Goal: Communication & Community: Share content

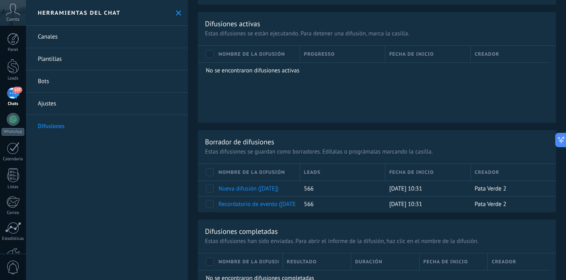
scroll to position [380, 0]
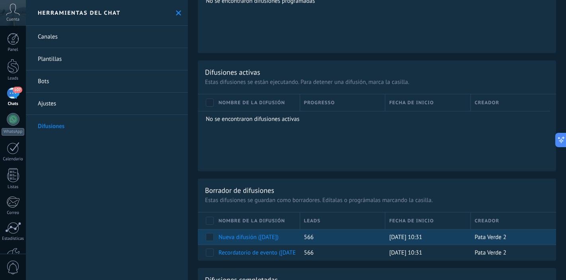
click at [272, 237] on link "Nueva difusión (03.09.2025)" at bounding box center [248, 237] width 60 height 8
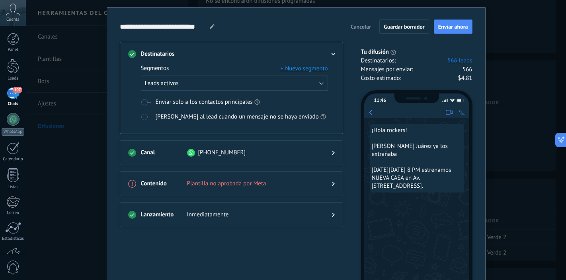
scroll to position [0, 0]
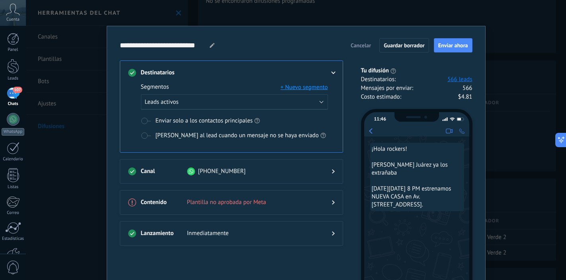
click at [360, 47] on span "Cancelar" at bounding box center [360, 46] width 20 height 6
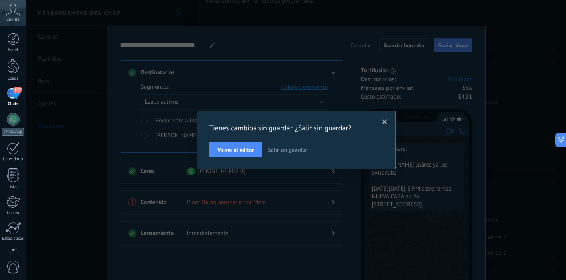
click at [300, 149] on span "Salir sin guardar" at bounding box center [287, 149] width 39 height 7
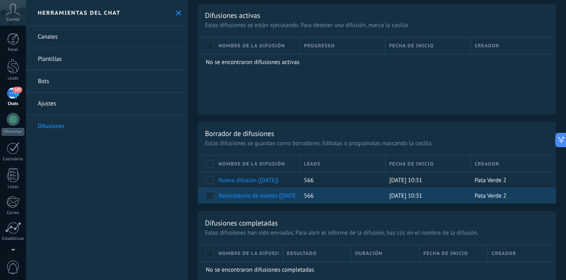
scroll to position [452, 0]
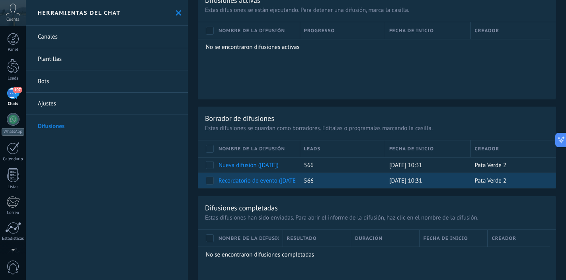
click at [271, 181] on link "Recordatorio de evento (04.09.2025)" at bounding box center [258, 181] width 81 height 8
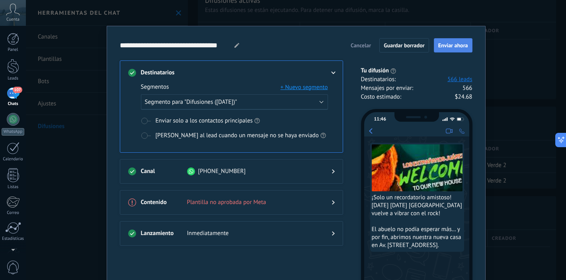
click at [450, 49] on button "Enviar ahora" at bounding box center [453, 45] width 39 height 14
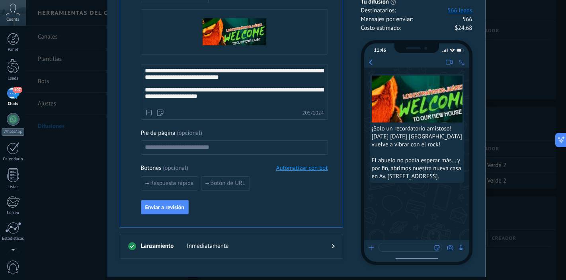
scroll to position [281, 0]
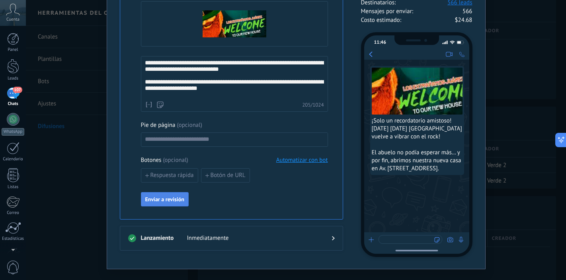
click at [176, 199] on span "Enviar a revisión" at bounding box center [164, 200] width 39 height 6
click at [176, 199] on span "Enviado a revisión" at bounding box center [166, 200] width 43 height 6
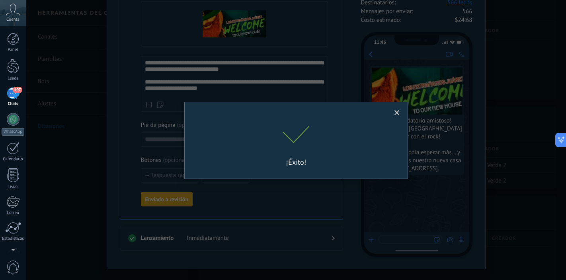
click at [176, 199] on div "¡Éxito!" at bounding box center [296, 140] width 540 height 280
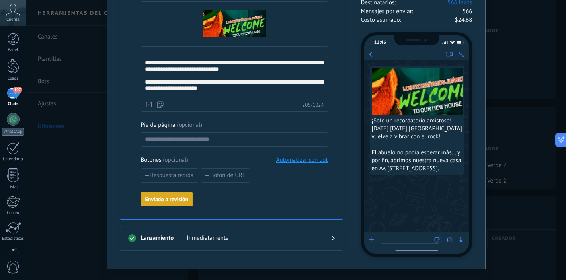
click at [176, 199] on span "Enviado a revisión" at bounding box center [166, 200] width 43 height 6
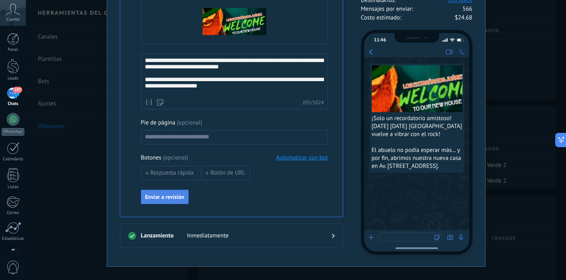
scroll to position [296, 0]
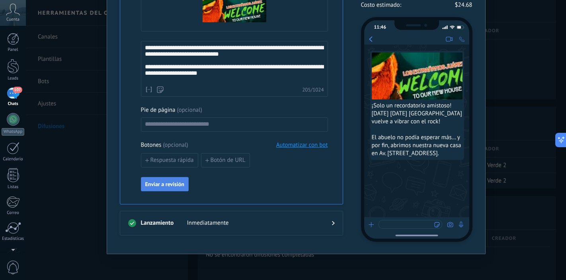
click at [168, 183] on span "Enviar a revisión" at bounding box center [164, 184] width 39 height 6
click at [177, 187] on span "Enviar a revisión" at bounding box center [164, 184] width 39 height 6
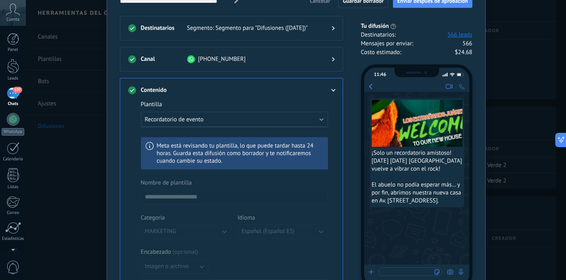
scroll to position [0, 0]
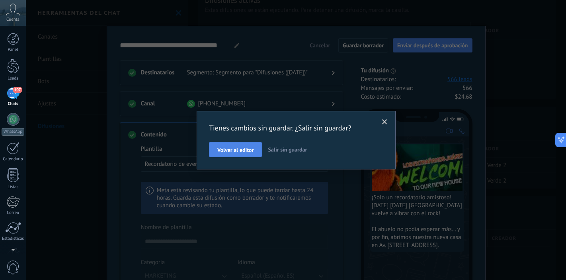
click at [237, 153] on span "Volver al editor" at bounding box center [235, 150] width 36 height 6
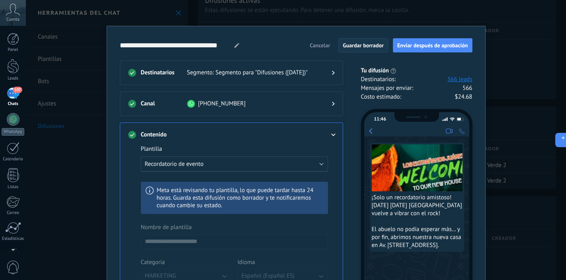
click at [361, 45] on span "Guardar borrador" at bounding box center [362, 46] width 41 height 6
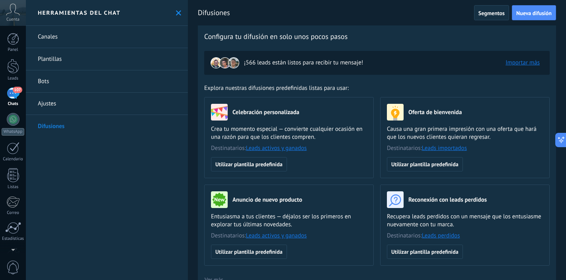
click at [14, 92] on span "107" at bounding box center [17, 90] width 9 height 6
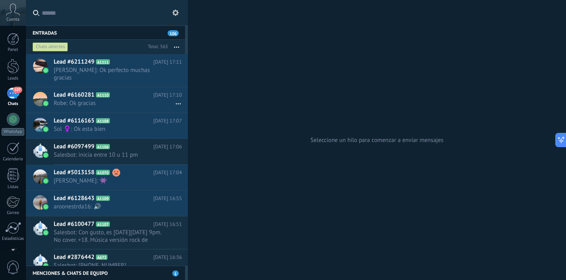
click at [16, 94] on div "107" at bounding box center [13, 94] width 13 height 12
click at [59, 47] on div "Chats abiertos" at bounding box center [50, 47] width 35 height 10
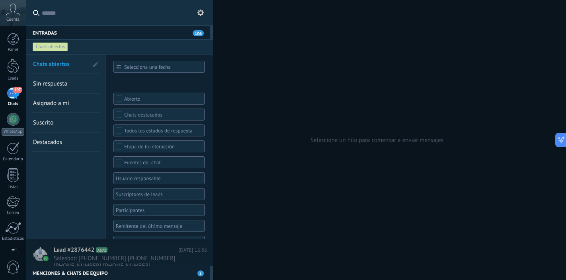
click at [60, 47] on div "Chats abiertos" at bounding box center [50, 47] width 35 height 10
click at [83, 86] on link "Sin respuesta" at bounding box center [60, 83] width 55 height 19
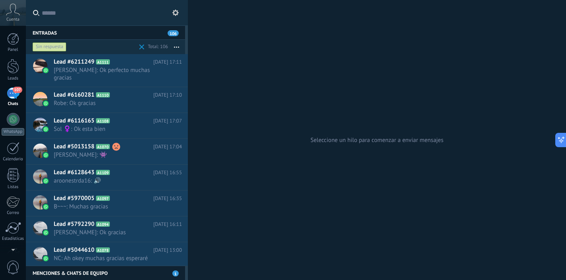
click at [141, 46] on span at bounding box center [141, 47] width 5 height 5
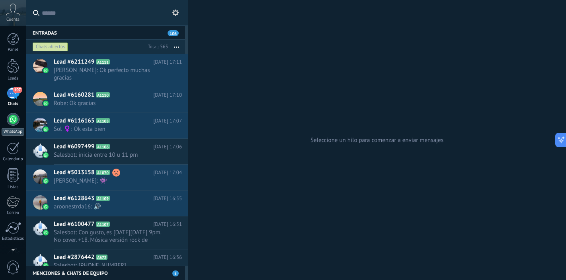
click at [13, 117] on div at bounding box center [13, 119] width 13 height 13
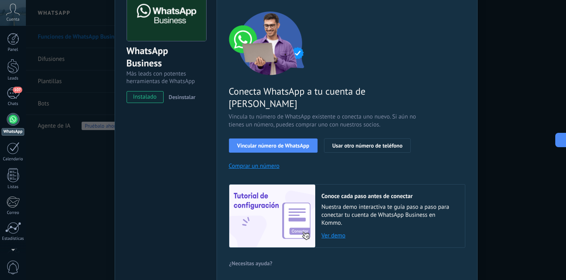
scroll to position [53, 0]
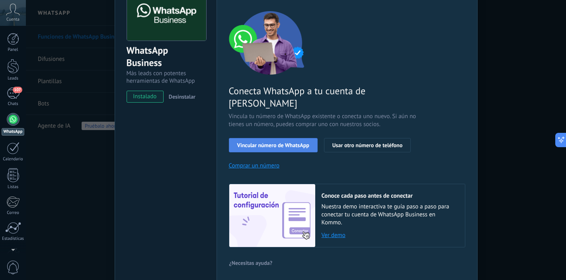
click at [272, 142] on span "Vincular número de WhatsApp" at bounding box center [273, 145] width 72 height 6
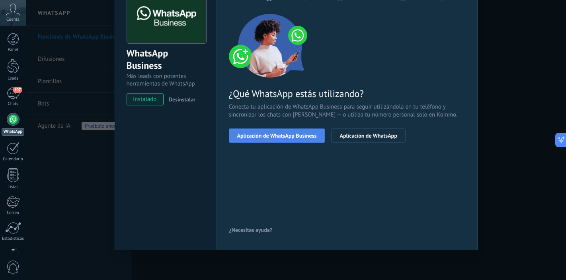
click at [280, 138] on span "Aplicación de WhatsApp Business" at bounding box center [277, 136] width 80 height 6
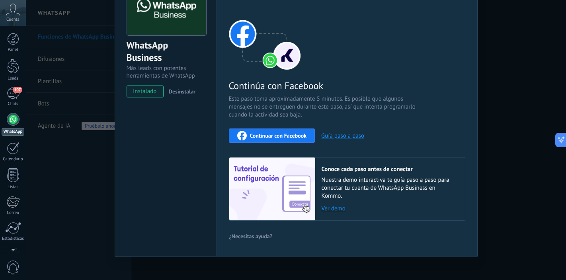
scroll to position [60, 0]
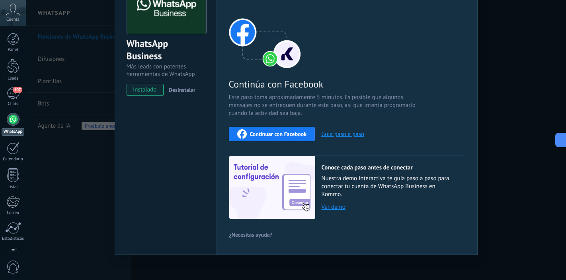
click at [277, 134] on span "Continuar con Facebook" at bounding box center [278, 134] width 57 height 6
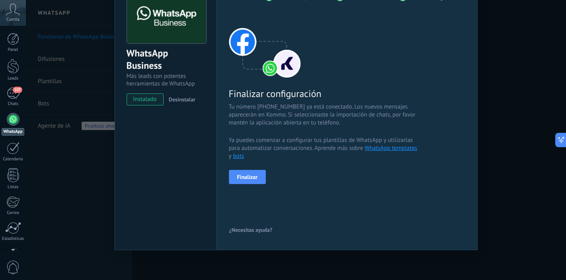
scroll to position [0, 0]
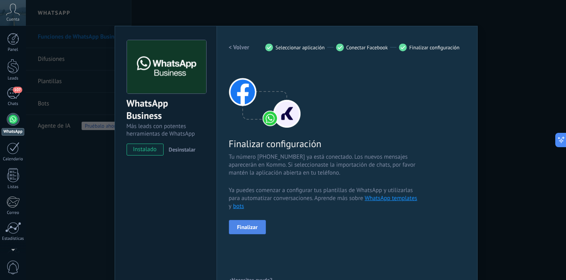
click at [255, 228] on span "Finalizar" at bounding box center [247, 227] width 21 height 6
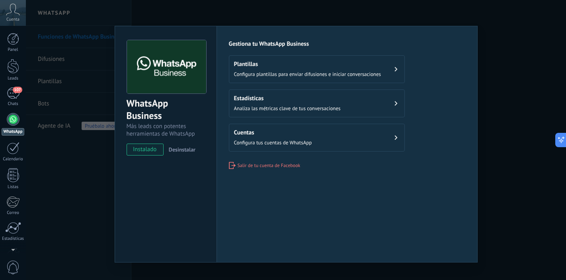
click at [350, 16] on div "WhatsApp Business Más leads con potentes herramientas de WhatsApp instalado Des…" at bounding box center [296, 140] width 540 height 280
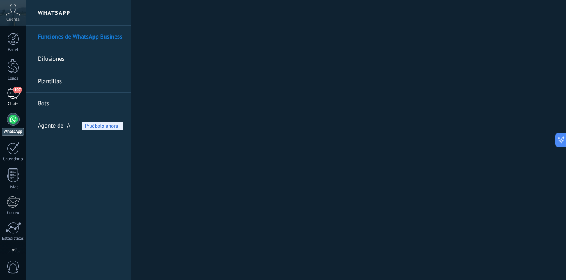
click at [13, 93] on div "107" at bounding box center [13, 94] width 13 height 12
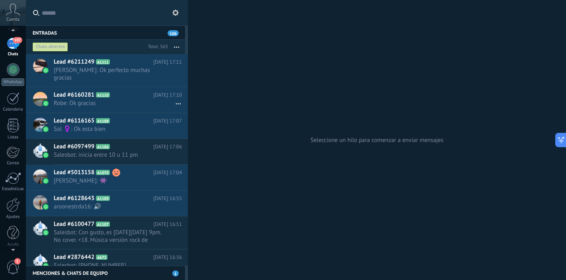
scroll to position [51, 0]
click at [12, 207] on div at bounding box center [13, 204] width 14 height 14
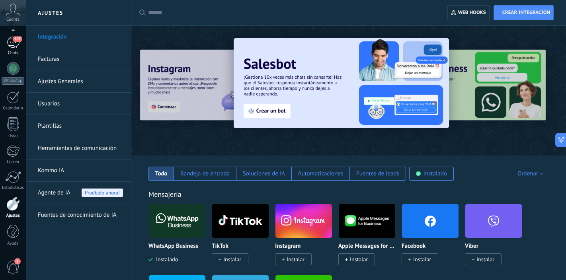
click at [14, 45] on div "107" at bounding box center [13, 43] width 13 height 12
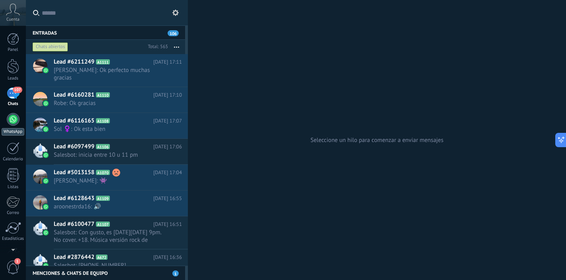
click at [12, 117] on div at bounding box center [13, 119] width 13 height 13
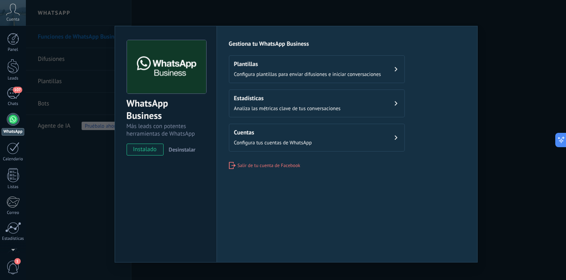
click at [298, 2] on div "WhatsApp Business Más leads con potentes herramientas de WhatsApp instalado Des…" at bounding box center [296, 140] width 540 height 280
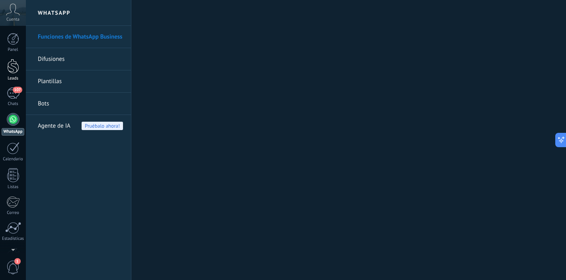
click at [13, 73] on div at bounding box center [13, 66] width 12 height 15
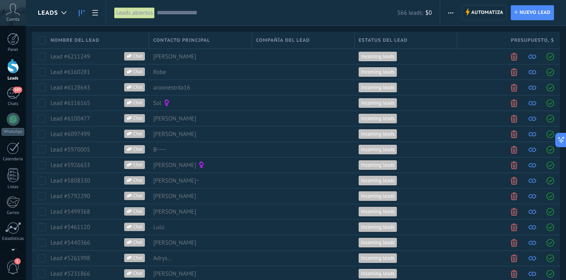
click at [80, 12] on icon at bounding box center [82, 13] width 6 height 6
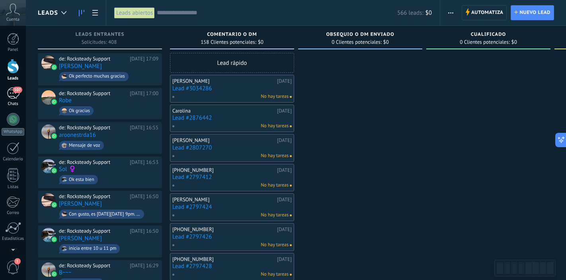
click at [12, 97] on div "107" at bounding box center [13, 94] width 13 height 12
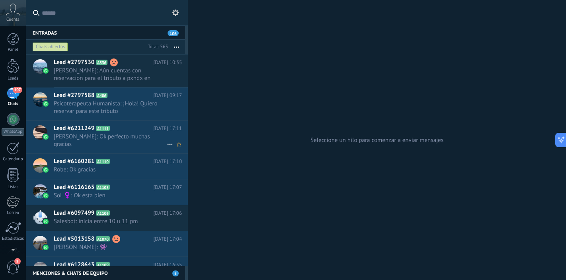
scroll to position [1, 0]
click at [130, 108] on span "Psicoterapeuta Humanista: ¡Hola! Quiero reservar para este tributo" at bounding box center [110, 106] width 113 height 15
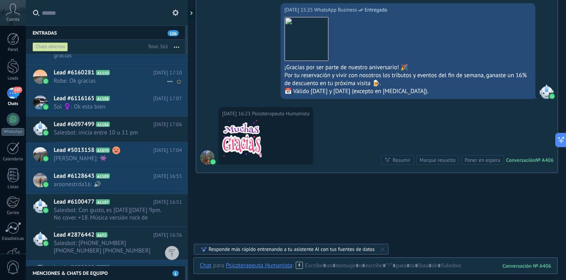
scroll to position [114, 0]
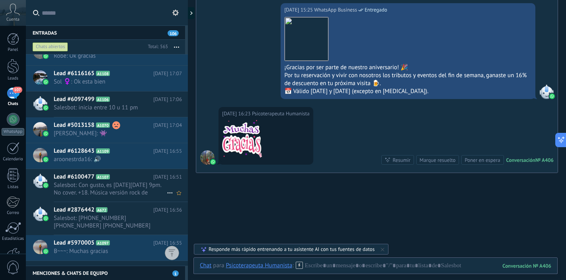
click at [128, 181] on span "Salesbot: Con gusto, es [DATE][DATE] 9pm. No cover. +18. Música versión rock de…" at bounding box center [110, 188] width 113 height 15
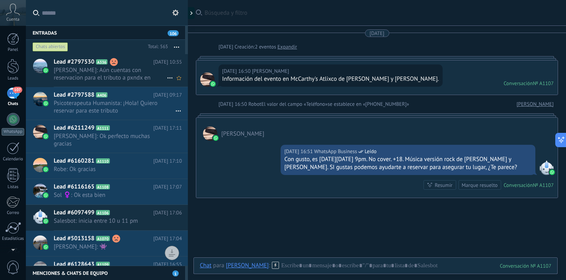
click at [130, 73] on span "[PERSON_NAME]: Aún cuentas con reservacion para el tributo a pxndx en circuito …" at bounding box center [110, 73] width 113 height 15
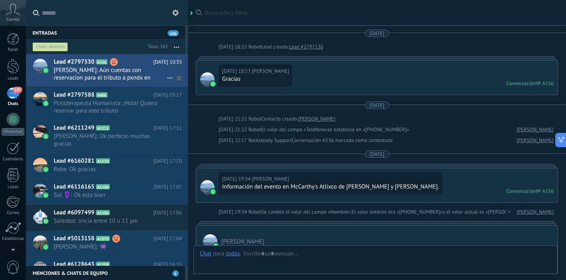
scroll to position [647, 0]
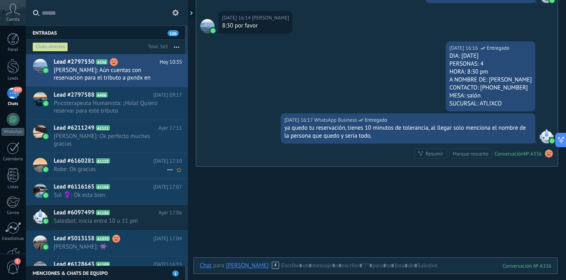
scroll to position [292, 0]
click at [175, 13] on icon at bounding box center [175, 13] width 6 height 6
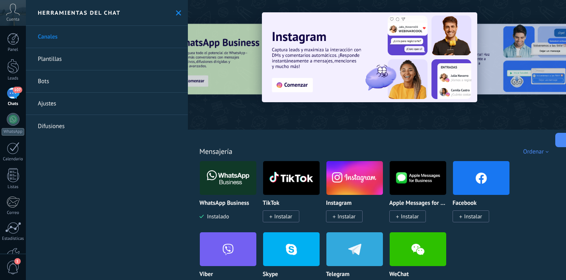
click at [128, 38] on link "Canales" at bounding box center [107, 37] width 162 height 22
click at [16, 96] on div "107" at bounding box center [13, 94] width 13 height 12
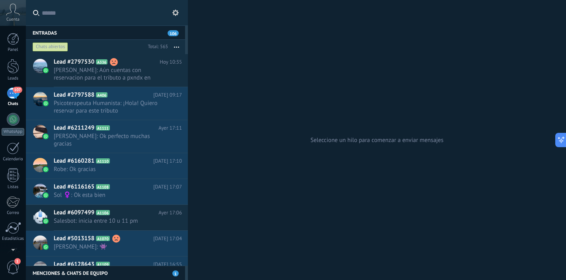
click at [59, 48] on div "Chats abiertos" at bounding box center [50, 47] width 35 height 10
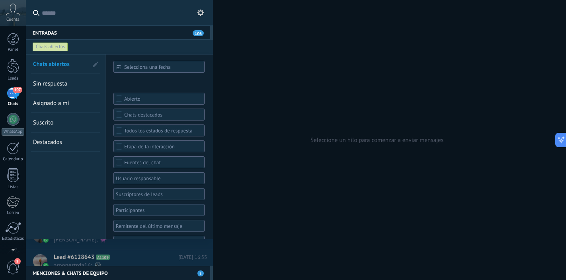
click at [66, 88] on link "Sin respuesta" at bounding box center [60, 83] width 55 height 19
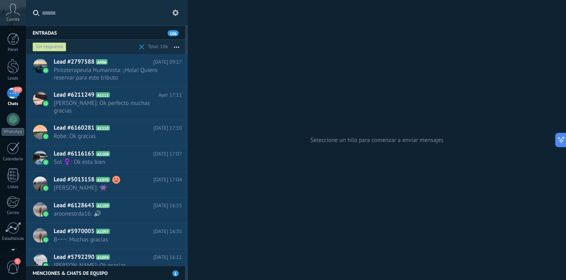
click at [60, 46] on div "Sin respuesta" at bounding box center [50, 47] width 34 height 10
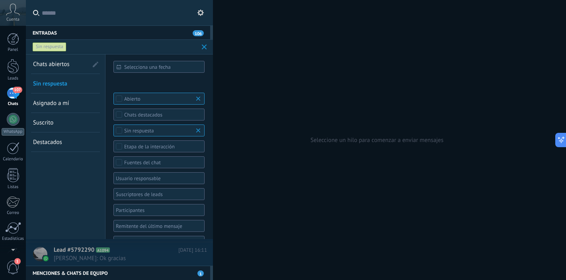
click at [63, 63] on span "Chats abiertos" at bounding box center [51, 64] width 37 height 8
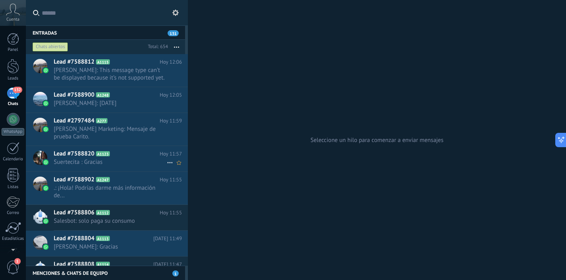
click at [126, 155] on h2 "Lead #7588820 A1123" at bounding box center [107, 154] width 106 height 8
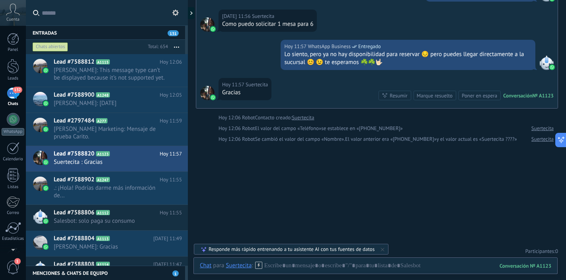
scroll to position [110, 0]
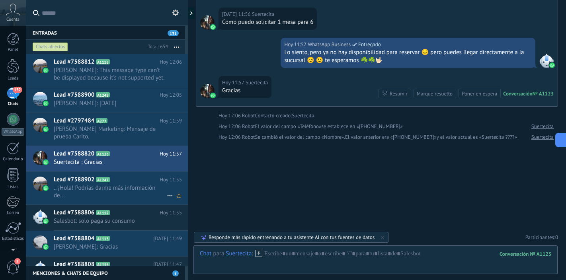
click at [127, 189] on span ".: ¡Hola! Podrías darme más información de..." at bounding box center [110, 191] width 113 height 15
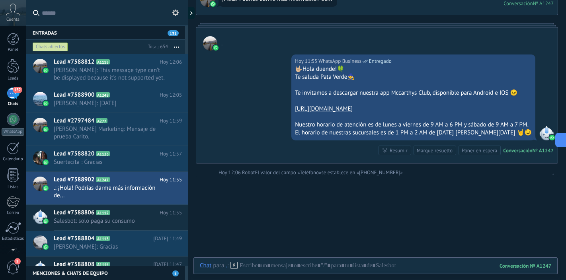
scroll to position [245, 0]
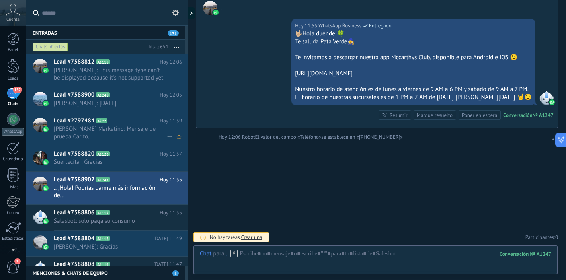
click at [127, 139] on span "[PERSON_NAME] Marketing: Mensaje de prueba Carito." at bounding box center [110, 132] width 113 height 15
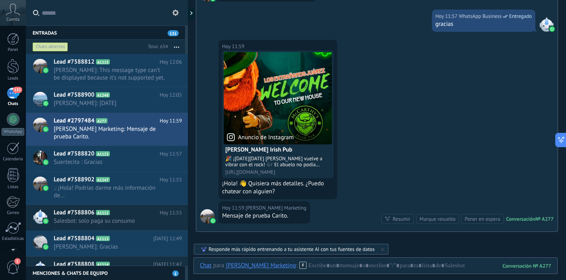
scroll to position [656, 0]
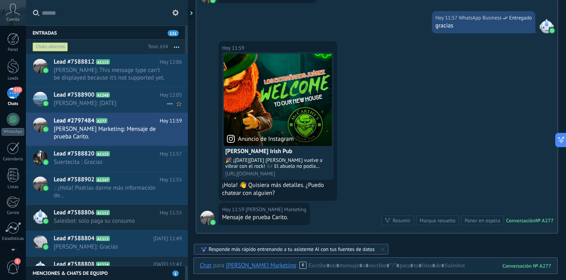
click at [129, 91] on h2 "Lead #7588900 A1248" at bounding box center [107, 95] width 106 height 8
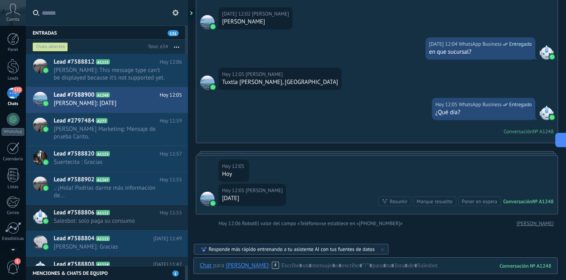
scroll to position [181, 0]
click at [135, 69] on span "[PERSON_NAME]: This message type can’t be displayed because it’s not supported …" at bounding box center [110, 73] width 113 height 15
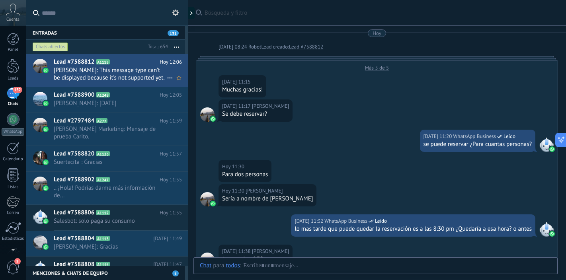
scroll to position [221, 0]
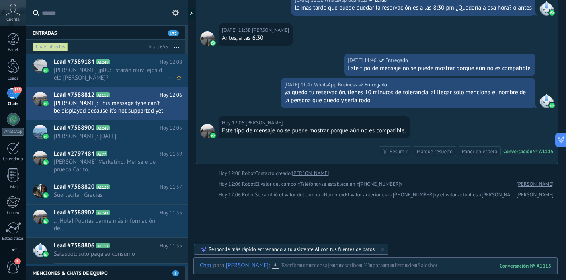
click at [126, 80] on span "barbosa jp00: Estarán muy lejos d ela Juárez?" at bounding box center [110, 73] width 113 height 15
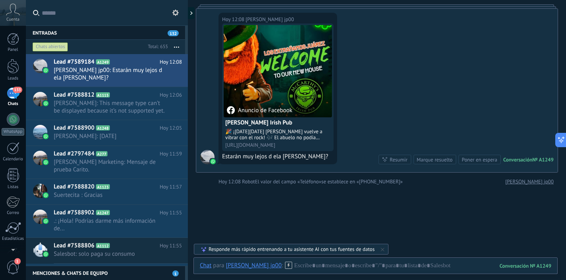
scroll to position [96, 0]
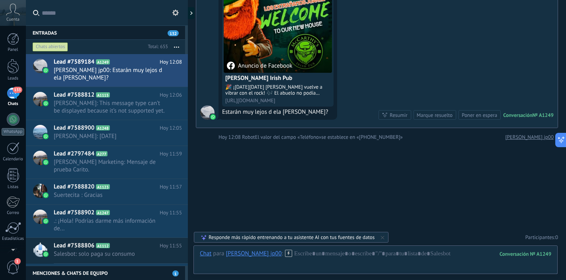
click at [301, 236] on div "Responde más rápido entrenando a tu asistente AI con tus fuentes de datos" at bounding box center [291, 237] width 166 height 7
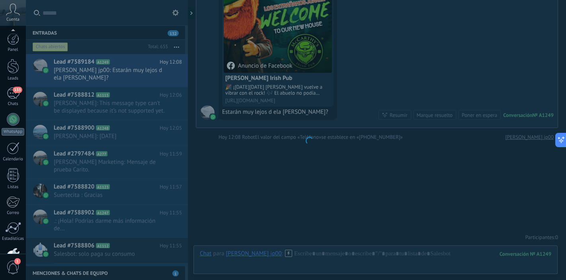
scroll to position [51, 0]
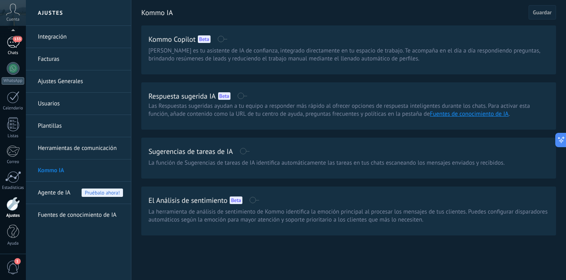
click at [11, 43] on div "133" at bounding box center [13, 43] width 13 height 12
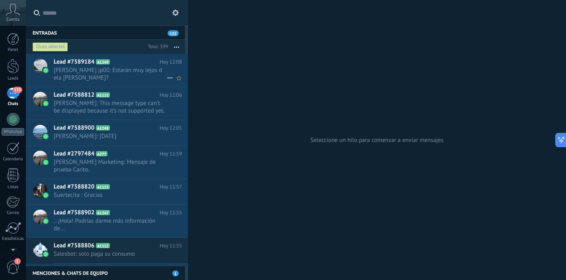
click at [131, 77] on span "barbosa jp00: Estarán muy lejos d ela Juárez?" at bounding box center [110, 73] width 113 height 15
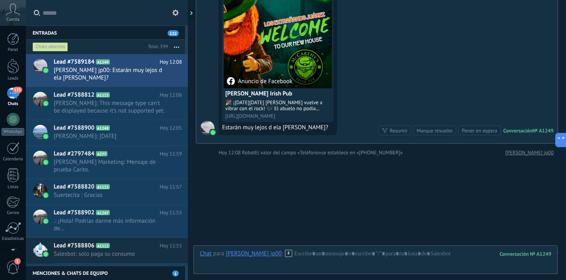
scroll to position [96, 0]
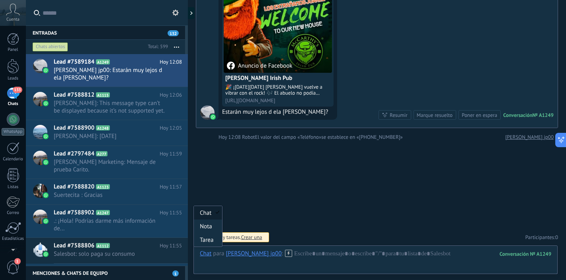
click at [206, 254] on div "Chat" at bounding box center [206, 253] width 12 height 7
click at [328, 255] on div at bounding box center [375, 262] width 351 height 24
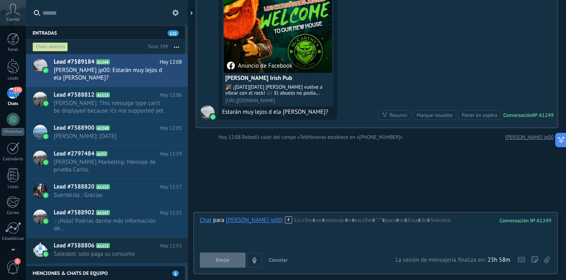
click at [393, 188] on div "Buscar Búsqueda y filtro Carga más Hoy Hoy Creación: 2 eventos Expandir Hoy 12:…" at bounding box center [377, 92] width 378 height 376
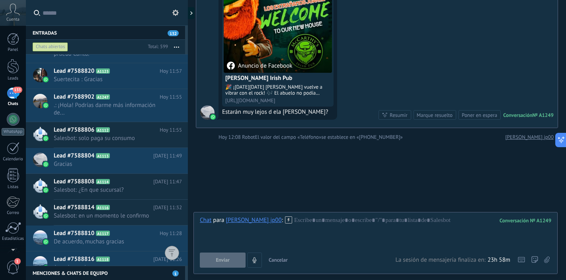
scroll to position [0, 0]
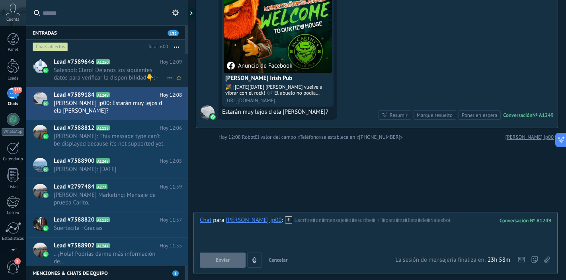
click at [129, 76] on span "Salesbot: Claro! Déjanos los siguientes datos para verificar la disponibilidad👇…" at bounding box center [110, 73] width 113 height 15
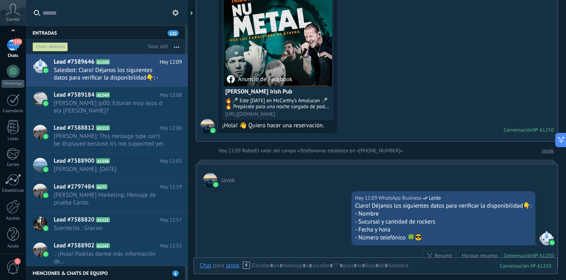
scroll to position [51, 0]
click at [14, 206] on div at bounding box center [13, 204] width 14 height 14
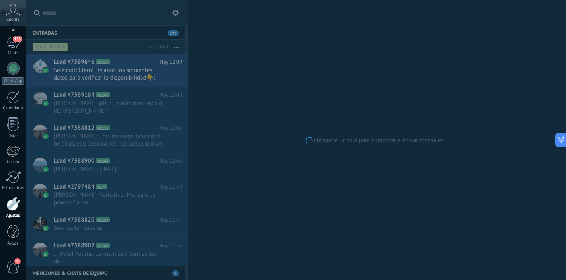
scroll to position [274, 0]
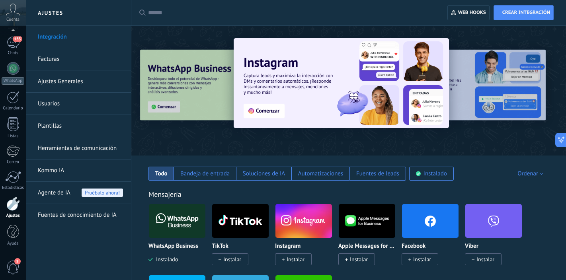
click at [66, 60] on link "Facturas" at bounding box center [80, 59] width 85 height 22
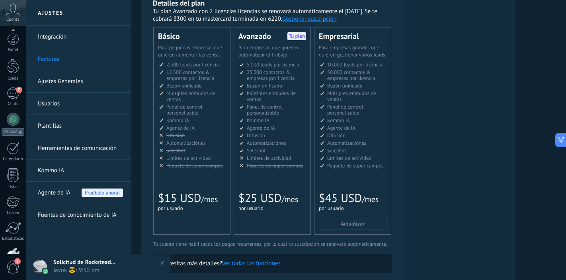
scroll to position [51, 0]
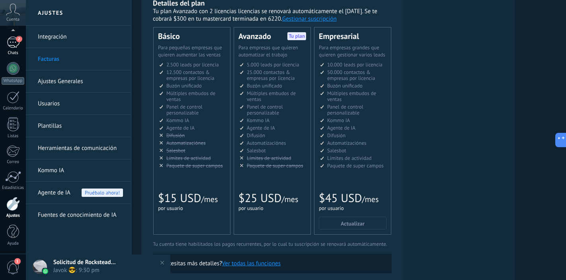
click at [12, 42] on div "2" at bounding box center [13, 43] width 13 height 12
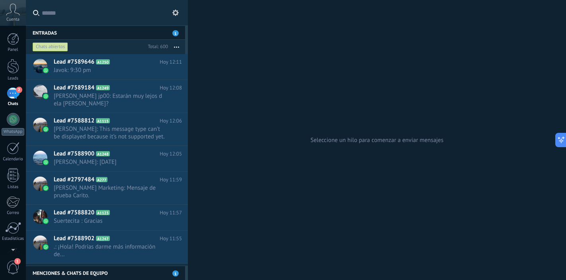
click at [16, 97] on div "2" at bounding box center [13, 94] width 13 height 12
click at [126, 70] on span "Javok: 9:30 pm" at bounding box center [110, 70] width 113 height 8
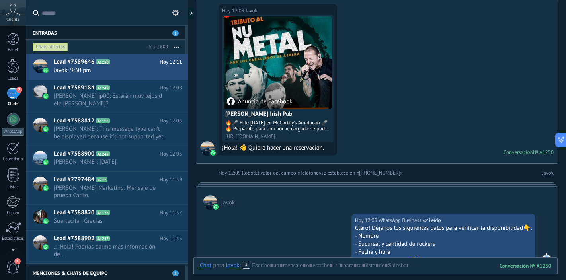
scroll to position [60, 0]
click at [298, 60] on div "Anuncio de Facebook" at bounding box center [278, 63] width 108 height 92
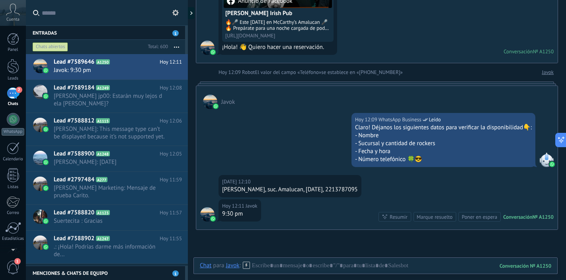
scroll to position [160, 0]
click at [134, 32] on div "Entradas 1" at bounding box center [105, 32] width 159 height 14
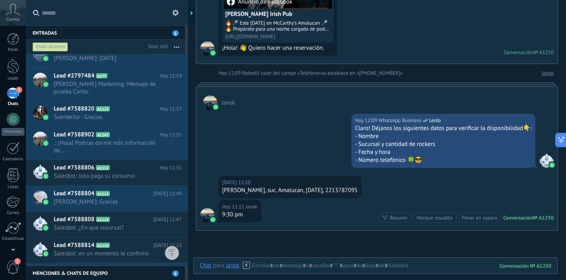
scroll to position [95, 0]
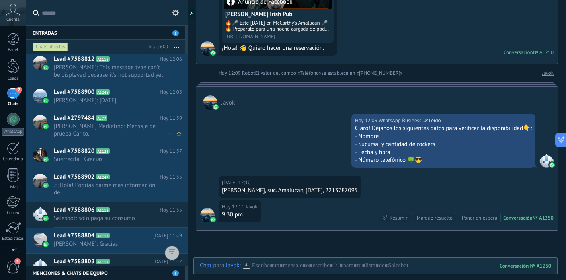
click at [104, 134] on span "[PERSON_NAME] Marketing: Mensaje de prueba Carito." at bounding box center [110, 130] width 113 height 15
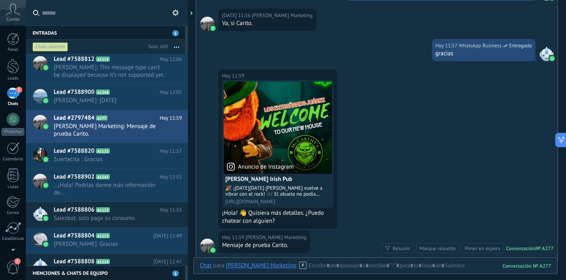
scroll to position [733, 0]
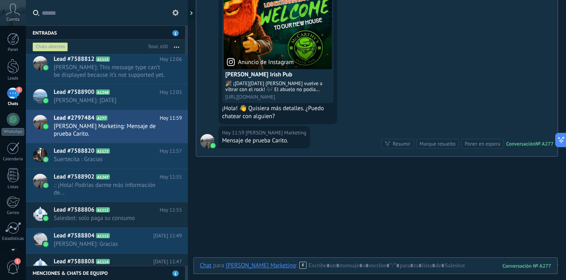
click at [205, 135] on div at bounding box center [207, 141] width 14 height 14
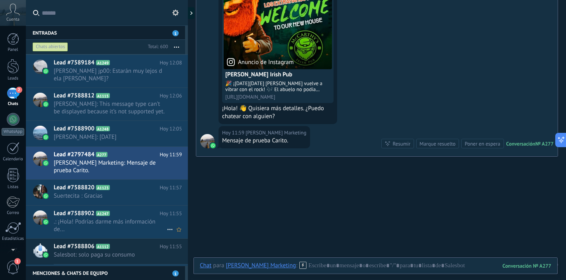
scroll to position [0, 0]
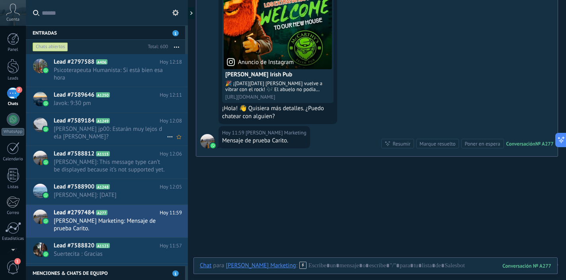
click at [128, 135] on span "[PERSON_NAME] jp00: Estarán muy lejos d ela [PERSON_NAME]?" at bounding box center [110, 132] width 113 height 15
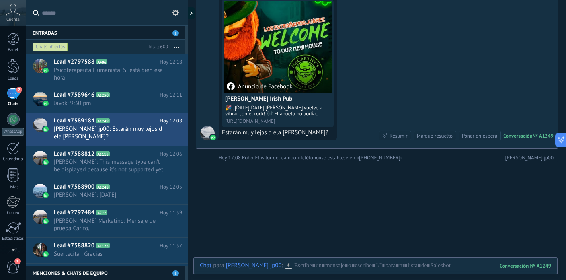
scroll to position [96, 0]
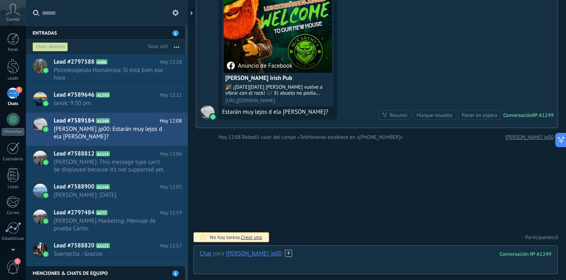
click at [327, 254] on div at bounding box center [375, 262] width 351 height 24
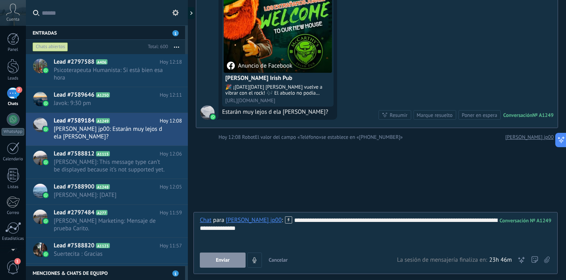
click at [232, 260] on button "Enviar" at bounding box center [223, 260] width 46 height 15
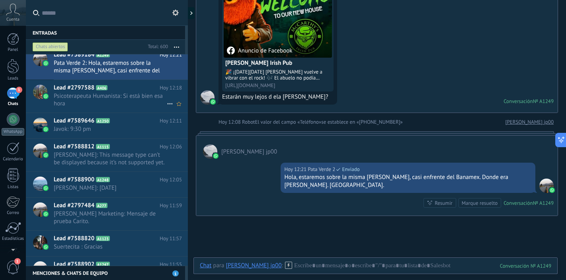
scroll to position [0, 0]
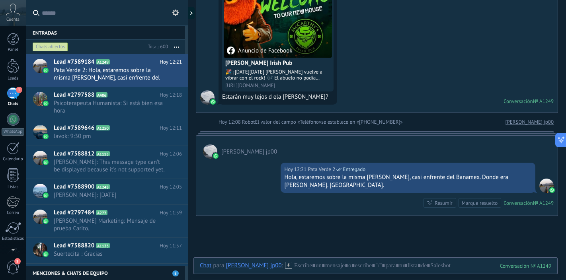
click at [12, 96] on div "1" at bounding box center [13, 94] width 13 height 12
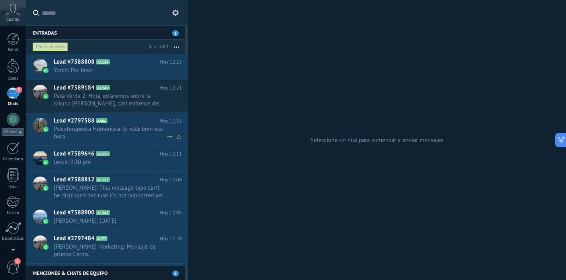
click at [0, 88] on link "2 Chats" at bounding box center [13, 97] width 26 height 19
click at [134, 66] on span "Yorch: Por favor" at bounding box center [110, 70] width 113 height 8
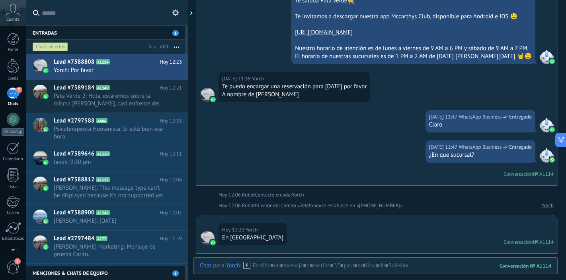
scroll to position [286, 0]
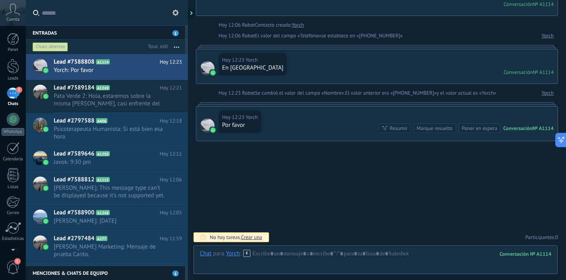
click at [13, 94] on div "2" at bounding box center [13, 94] width 13 height 12
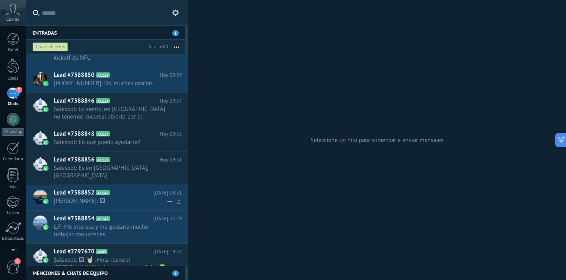
scroll to position [759, 0]
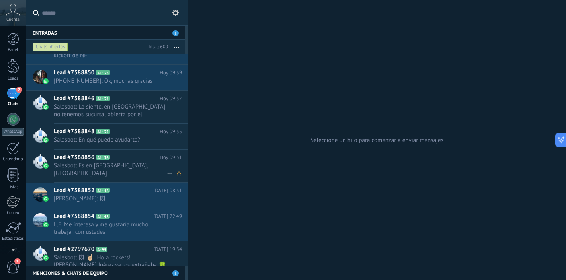
click at [142, 162] on span "Salesbot: Es en Cholula, Puebla" at bounding box center [110, 169] width 113 height 15
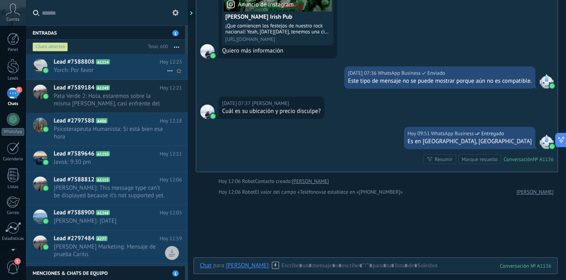
click at [124, 72] on span "Yorch: Por favor" at bounding box center [110, 70] width 113 height 8
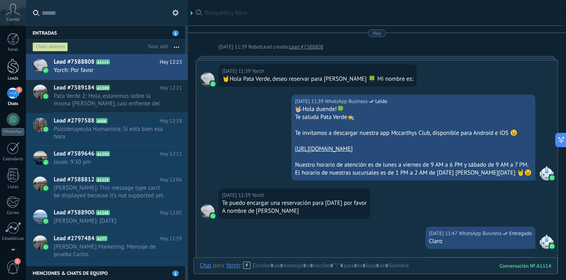
click at [14, 64] on div at bounding box center [13, 66] width 12 height 15
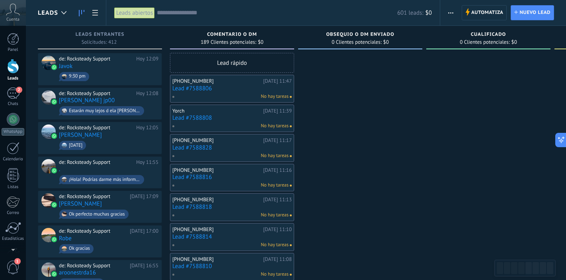
click at [449, 11] on span "button" at bounding box center [450, 12] width 5 height 15
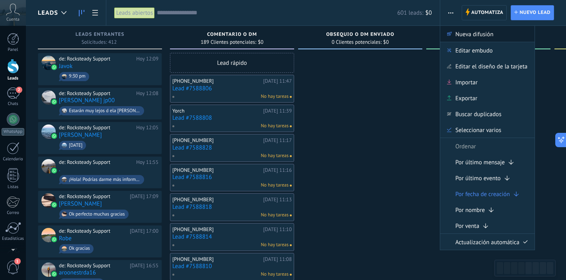
click at [455, 33] on span "Nueva difusión" at bounding box center [474, 34] width 38 height 16
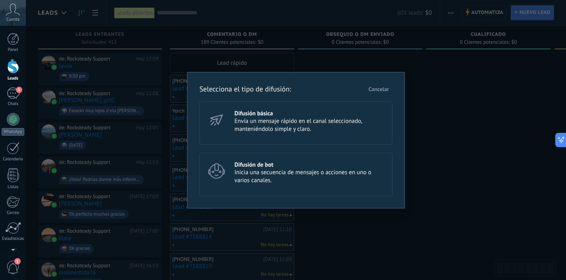
click at [302, 124] on span "Envía un mensaje rápido en el canal seleccionado, manteniéndolo simple y claro." at bounding box center [309, 125] width 151 height 16
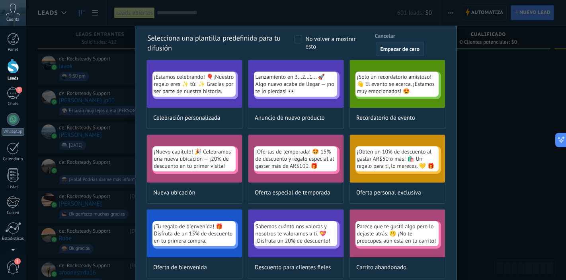
click at [390, 48] on span "Empezar de cero" at bounding box center [399, 49] width 39 height 6
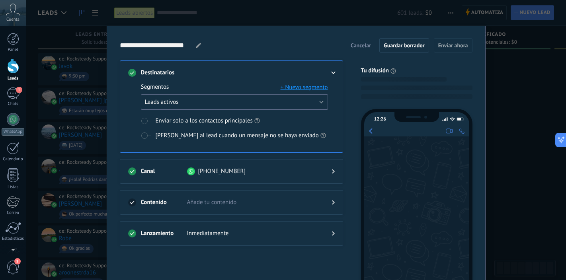
click at [238, 105] on button "Leads activos" at bounding box center [234, 102] width 187 height 16
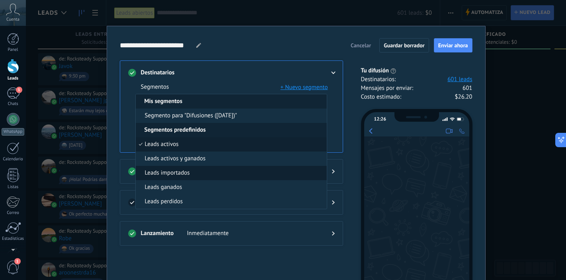
click at [213, 170] on li "Leads importados" at bounding box center [231, 173] width 191 height 14
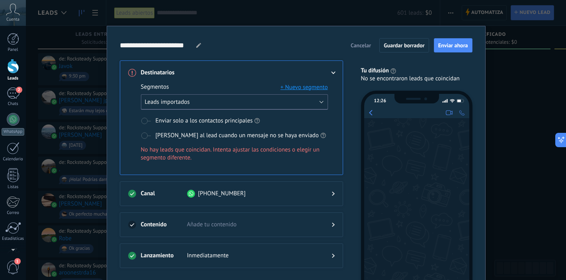
click at [237, 103] on button "Leads importados" at bounding box center [234, 102] width 187 height 16
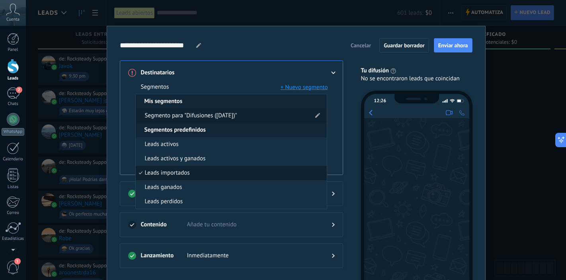
click at [224, 118] on span "Segmento para "Difusiones ([DATE])"" at bounding box center [191, 116] width 92 height 8
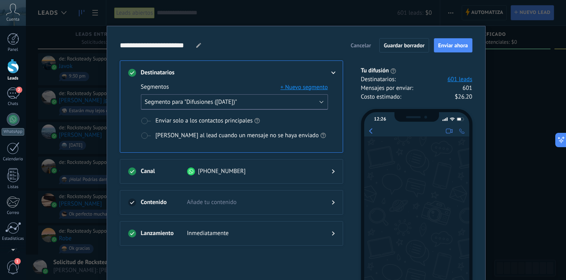
click at [277, 99] on button "Segmento para "Difusiones ([DATE])"" at bounding box center [234, 102] width 187 height 16
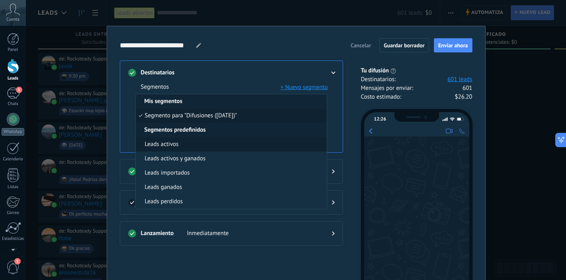
click at [217, 143] on li "Leads activos" at bounding box center [231, 144] width 191 height 14
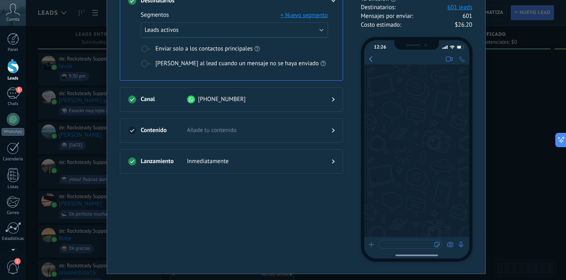
scroll to position [71, 0]
click at [242, 125] on div "Contenido Añade tu contenido" at bounding box center [231, 131] width 223 height 25
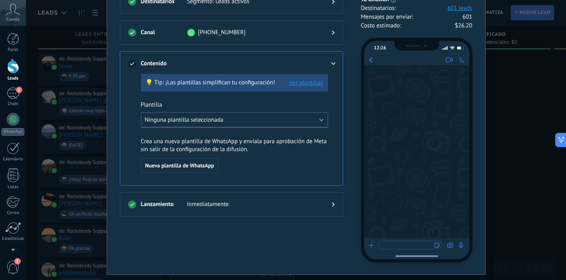
click at [259, 120] on button "Ninguna plantilla seleccionada" at bounding box center [234, 120] width 187 height 16
click at [248, 119] on li "Ninguna plantilla seleccionada" at bounding box center [231, 119] width 191 height 14
click at [207, 165] on span "Nueva plantilla de WhatsApp" at bounding box center [179, 166] width 69 height 6
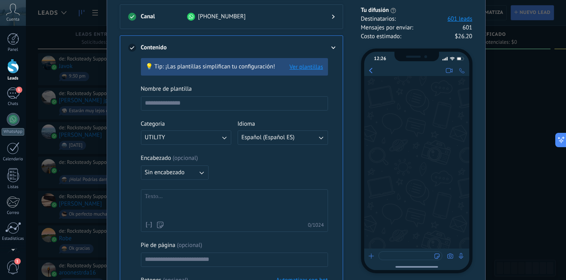
scroll to position [88, 0]
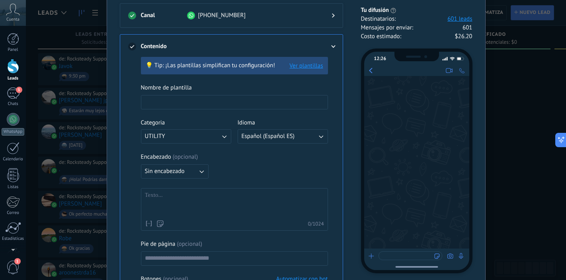
click at [217, 105] on input at bounding box center [234, 101] width 186 height 13
type input "*********"
click at [229, 156] on div "Encabezado ( opcional )" at bounding box center [234, 157] width 187 height 8
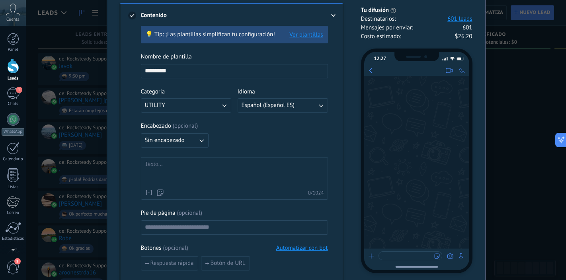
scroll to position [150, 0]
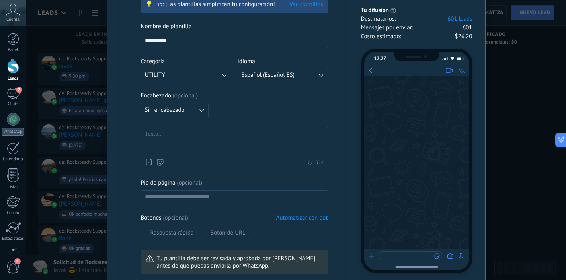
click at [193, 142] on div at bounding box center [234, 142] width 179 height 25
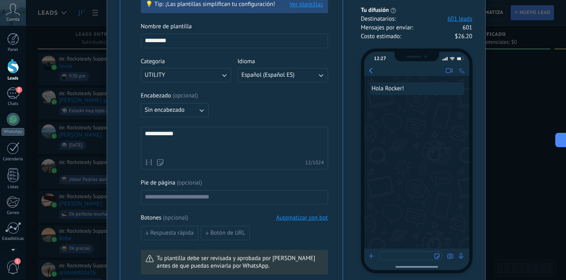
click at [145, 133] on div "**********" at bounding box center [234, 142] width 179 height 25
click at [204, 136] on div "**********" at bounding box center [234, 142] width 179 height 25
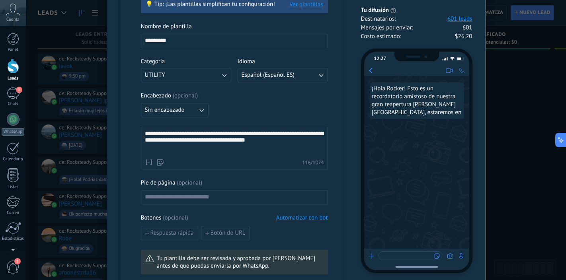
click at [291, 146] on div "**********" at bounding box center [234, 142] width 179 height 25
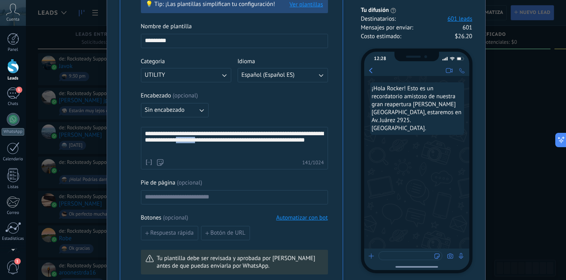
drag, startPoint x: 230, startPoint y: 142, endPoint x: 208, endPoint y: 141, distance: 21.5
click at [208, 141] on div "**********" at bounding box center [234, 142] width 179 height 25
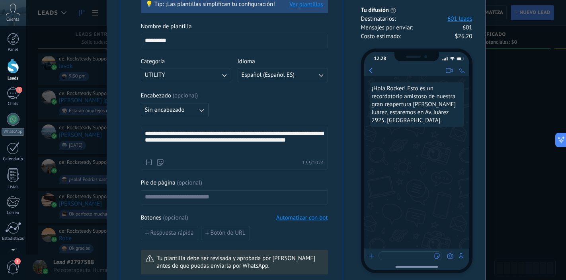
click at [254, 144] on div "**********" at bounding box center [234, 142] width 179 height 25
click at [222, 154] on div "**********" at bounding box center [234, 142] width 179 height 25
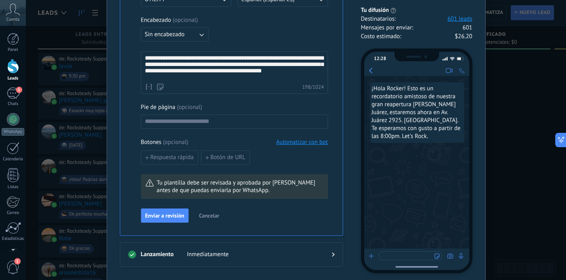
scroll to position [233, 0]
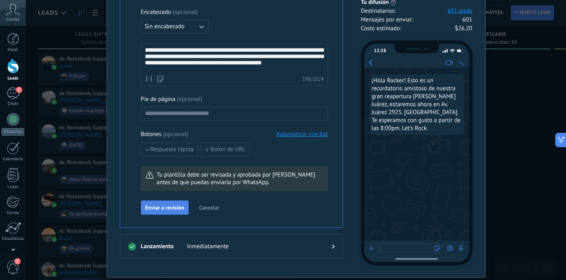
click at [173, 210] on span "Enviar a revisión" at bounding box center [164, 208] width 39 height 6
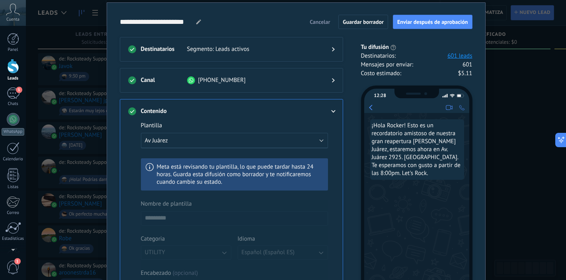
scroll to position [24, 0]
click at [422, 23] on span "Enviar después de aprobación" at bounding box center [432, 22] width 71 height 6
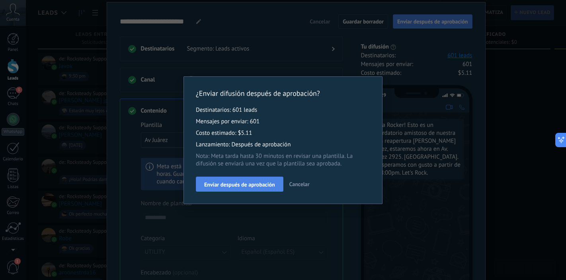
click at [269, 185] on span "Enviar después de aprobación" at bounding box center [239, 185] width 71 height 6
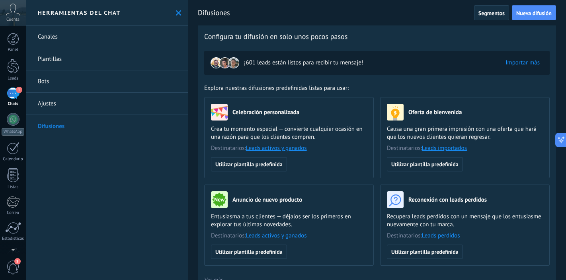
click at [12, 94] on div "1" at bounding box center [13, 94] width 13 height 12
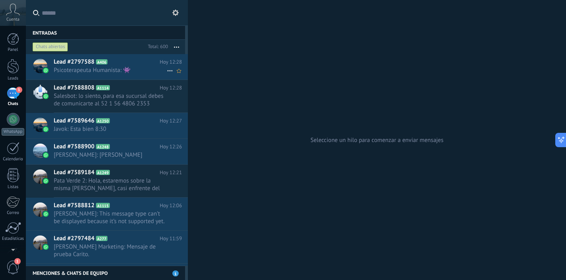
click at [141, 70] on span "Psicoterapeuta Humanista: 👾" at bounding box center [110, 70] width 113 height 8
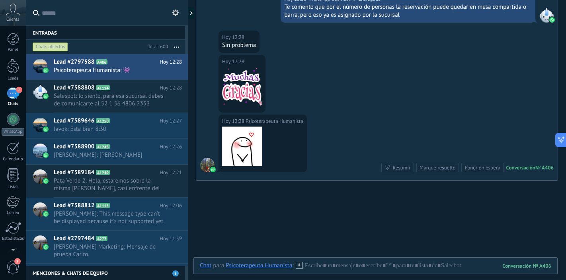
scroll to position [984, 0]
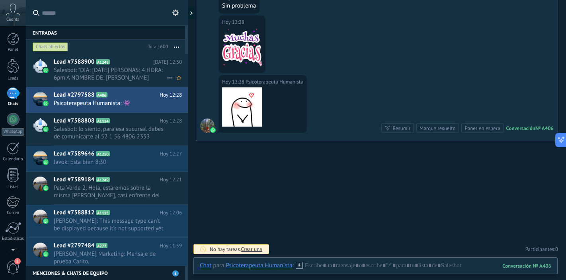
click at [135, 70] on span "Salesbot: "DIA: 4 septiembre PERSONAS: 4 HORA: 6pm A NOMBRE DE: Ricardo Gómez T…" at bounding box center [110, 73] width 113 height 15
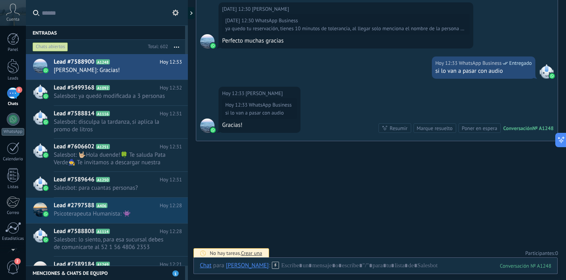
scroll to position [762, 0]
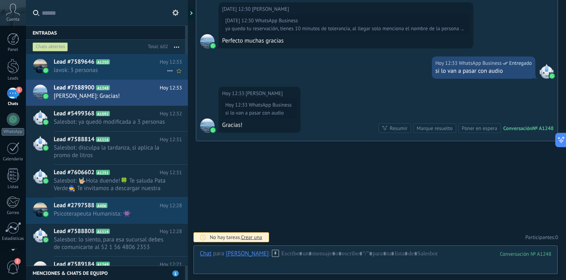
click at [127, 67] on span "Javok: 3 personas" at bounding box center [110, 70] width 113 height 8
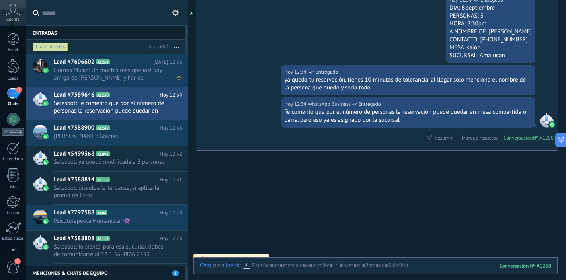
click at [138, 70] on span "Hornos Music: Oh muchísimas gracias! Soy amigo de Roberto de Nápoles y Fer de A…" at bounding box center [110, 73] width 113 height 15
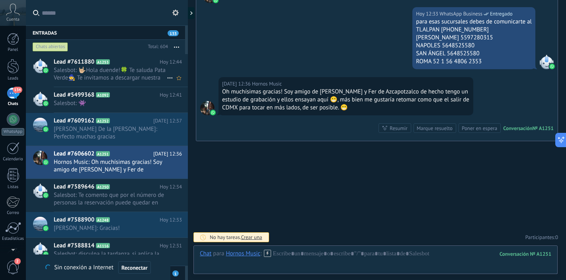
click at [123, 72] on span "Salesbot: 🤟🏼Hola duende!🍀 Te saluda Pata Verde🧙 Te invitamos a descargar nuestr…" at bounding box center [110, 73] width 113 height 15
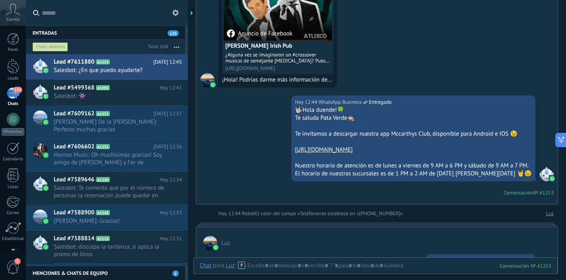
scroll to position [287, 0]
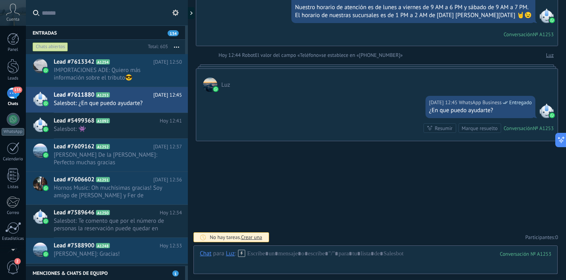
click at [14, 95] on div "135" at bounding box center [13, 94] width 13 height 12
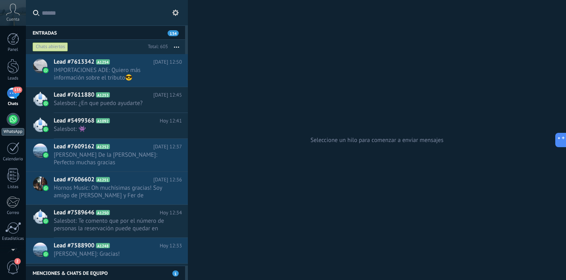
click at [14, 116] on div at bounding box center [13, 119] width 13 height 13
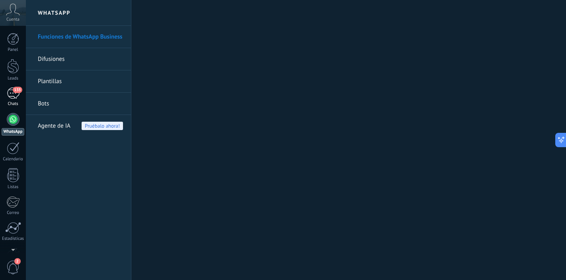
click at [14, 96] on div "135" at bounding box center [13, 94] width 13 height 12
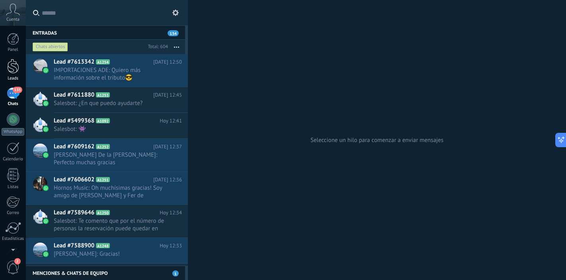
click at [13, 64] on div at bounding box center [13, 66] width 12 height 15
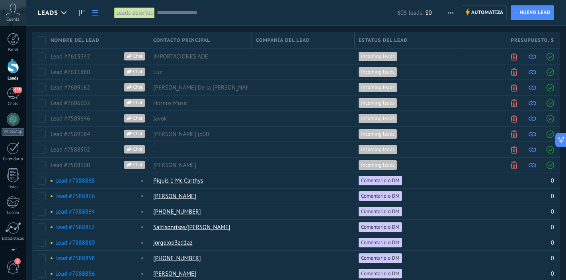
click at [448, 12] on icon "button" at bounding box center [450, 12] width 5 height 1
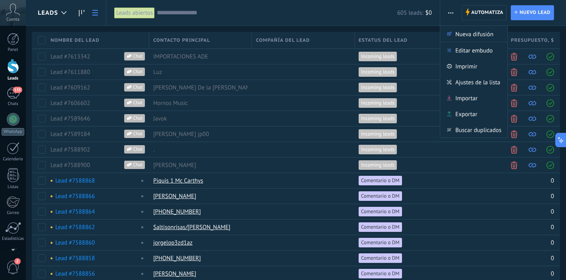
click at [346, 14] on input "text" at bounding box center [277, 13] width 240 height 8
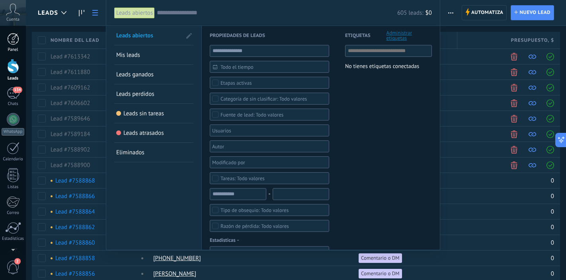
click at [12, 41] on div at bounding box center [13, 39] width 12 height 12
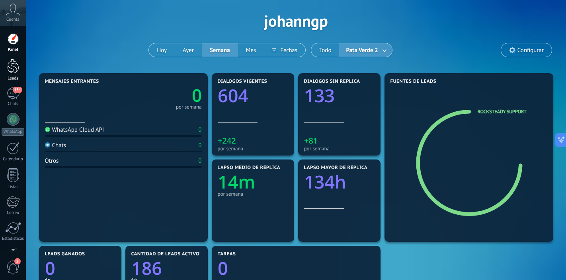
click at [12, 64] on div at bounding box center [13, 66] width 12 height 15
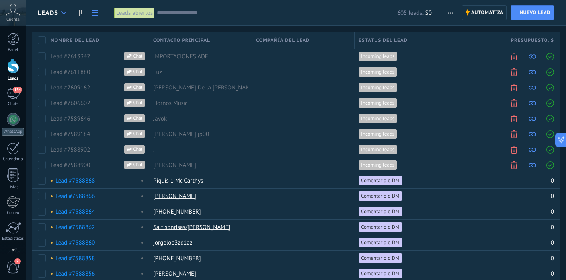
click at [64, 11] on icon at bounding box center [63, 12] width 5 height 3
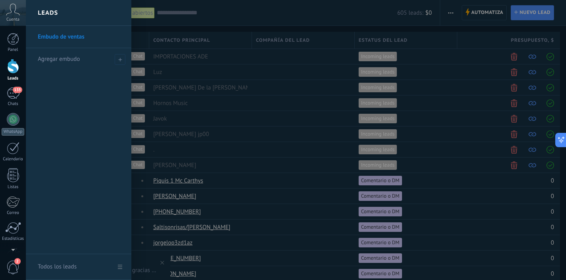
click at [64, 11] on div "Leads" at bounding box center [78, 13] width 105 height 26
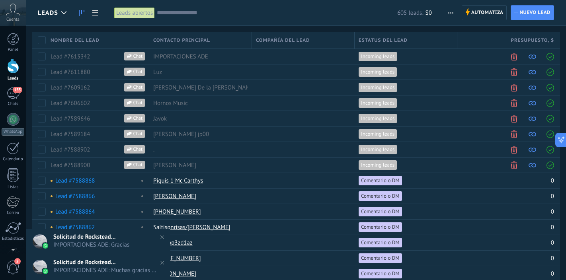
click at [85, 13] on link at bounding box center [82, 13] width 14 height 16
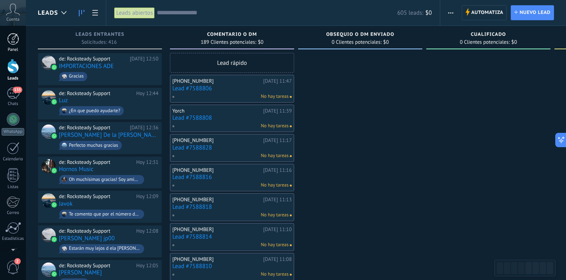
click at [12, 39] on div at bounding box center [13, 39] width 12 height 12
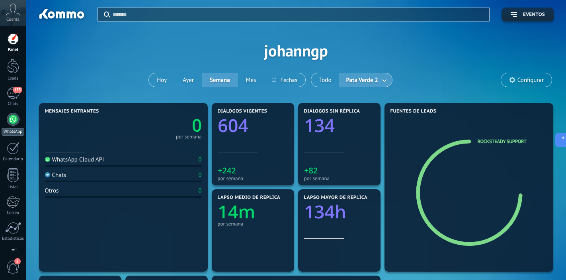
click at [12, 121] on div at bounding box center [13, 119] width 13 height 13
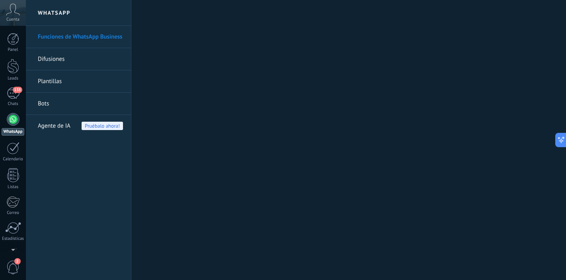
click at [76, 59] on link "Difusiones" at bounding box center [80, 59] width 85 height 22
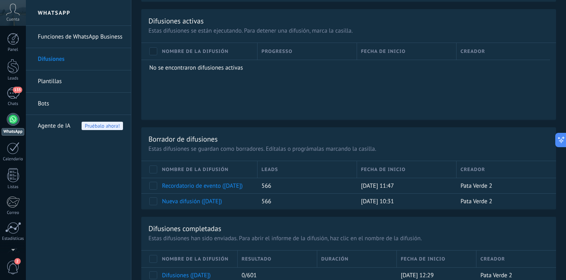
scroll to position [443, 0]
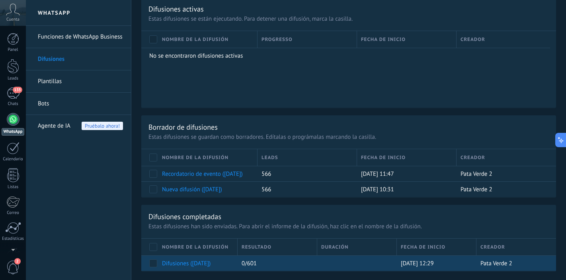
click at [198, 266] on link "Difusiones ([DATE])" at bounding box center [186, 264] width 49 height 8
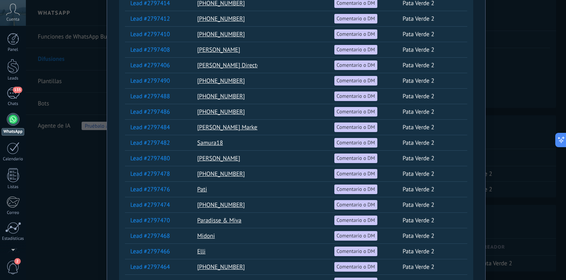
scroll to position [0, 0]
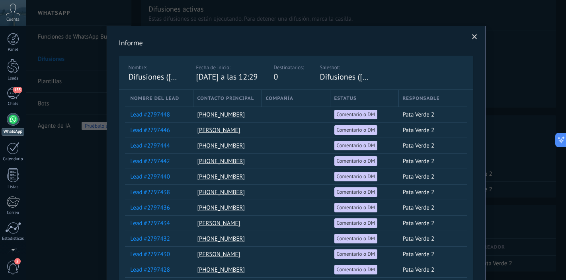
click at [472, 39] on span at bounding box center [474, 37] width 5 height 6
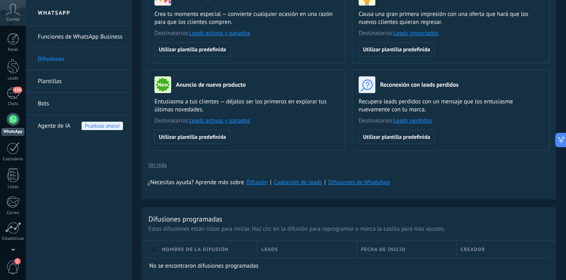
scroll to position [114, 0]
click at [15, 96] on div "136" at bounding box center [13, 94] width 13 height 12
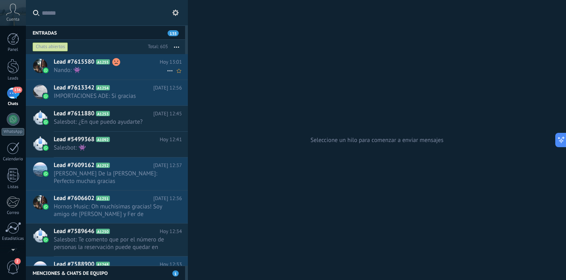
click at [135, 69] on span "Nando: 👾" at bounding box center [110, 70] width 113 height 8
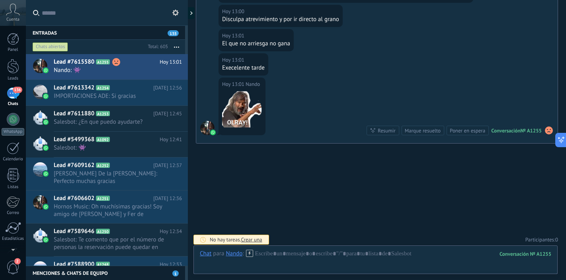
scroll to position [349, 0]
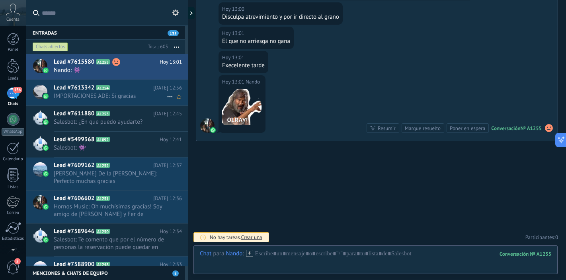
click at [126, 97] on span "IMPORTACIONES ADE: Si gracias" at bounding box center [110, 96] width 113 height 8
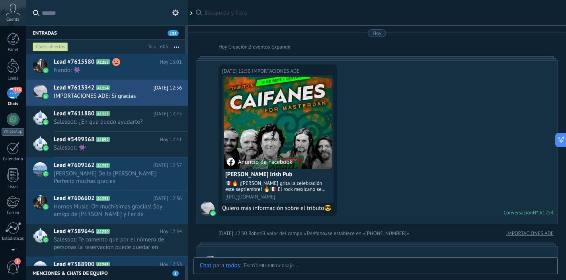
scroll to position [477, 0]
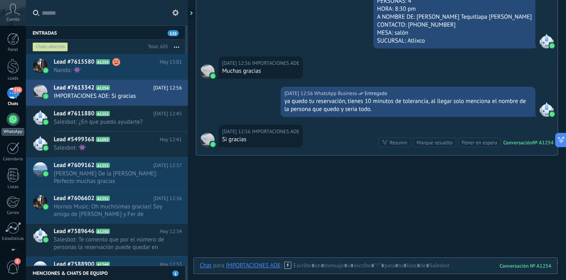
click at [13, 116] on div at bounding box center [13, 119] width 13 height 13
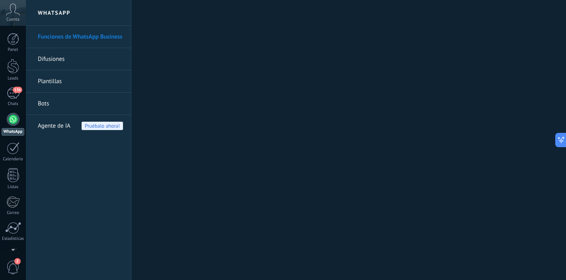
click at [89, 62] on link "Difusiones" at bounding box center [80, 59] width 85 height 22
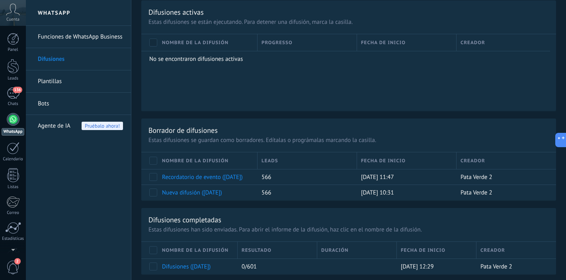
scroll to position [443, 0]
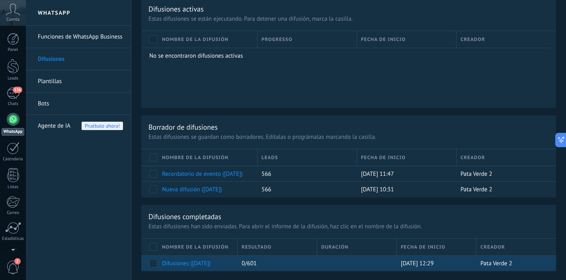
click at [202, 265] on link "Difusiones ([DATE])" at bounding box center [186, 264] width 49 height 8
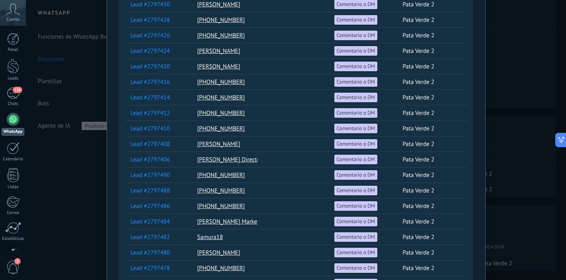
scroll to position [267, 0]
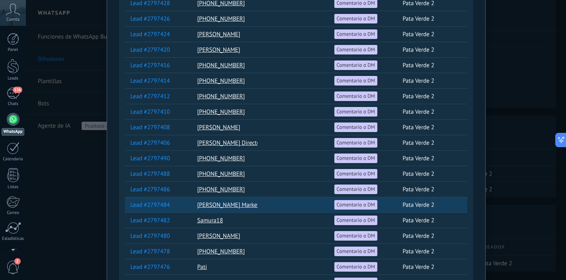
click at [344, 205] on span "Comentario o DM" at bounding box center [356, 204] width 39 height 7
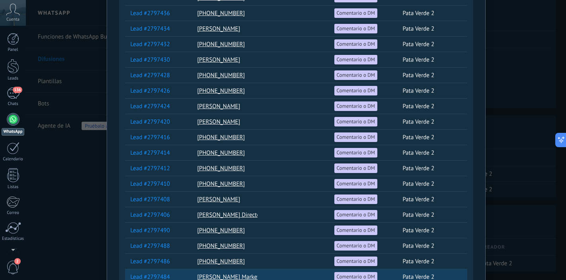
scroll to position [0, 0]
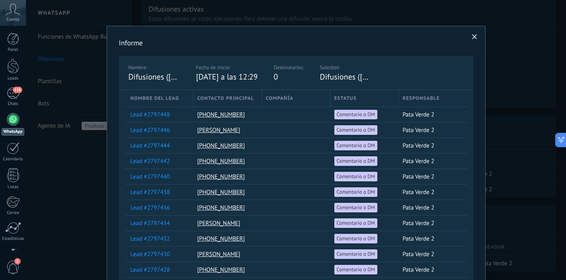
click at [472, 38] on span at bounding box center [474, 37] width 5 height 6
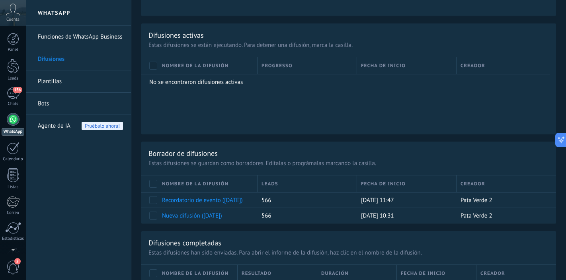
scroll to position [443, 0]
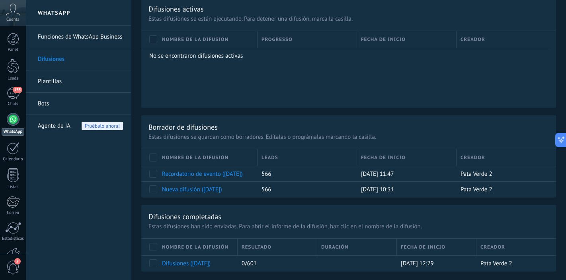
scroll to position [421, 0]
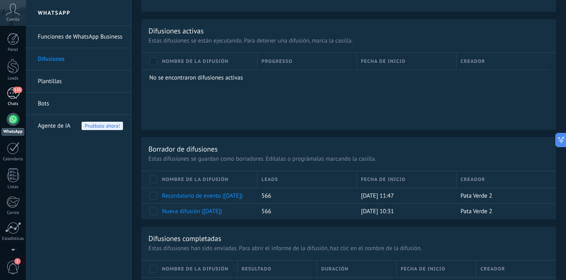
click at [13, 97] on div "135" at bounding box center [13, 94] width 13 height 12
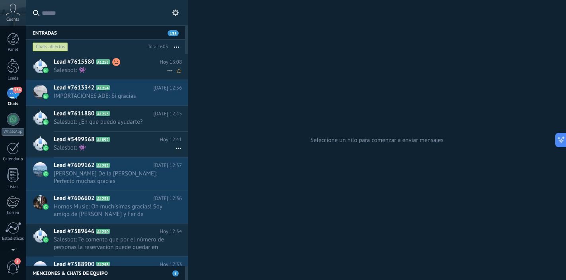
click at [130, 68] on span "Salesbot: 👾" at bounding box center [110, 70] width 113 height 8
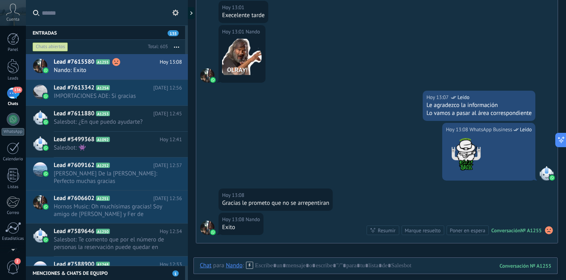
scroll to position [502, 0]
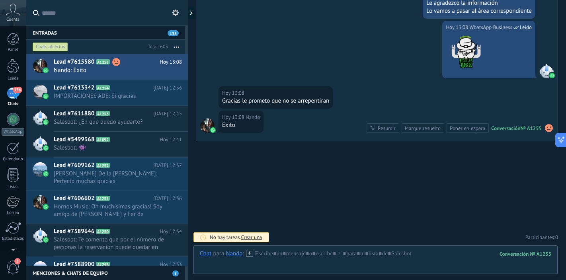
click at [545, 129] on use at bounding box center [549, 128] width 8 height 8
click at [545, 126] on use at bounding box center [549, 128] width 8 height 8
click at [518, 114] on span "Eliminar sentimiento" at bounding box center [507, 113] width 53 height 8
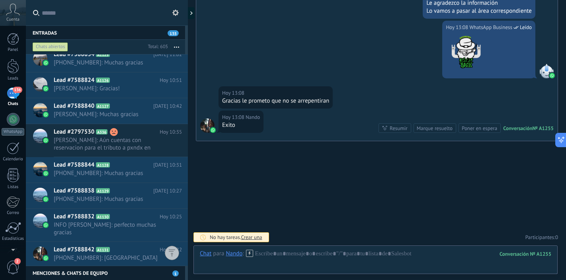
scroll to position [669, 0]
click at [136, 142] on span "[PERSON_NAME]: Aún cuentas con reservacion para el tributo a pxndx en circuito …" at bounding box center [110, 143] width 113 height 15
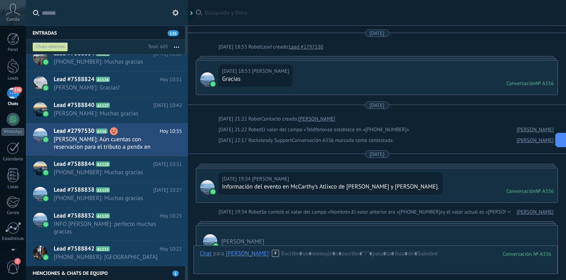
scroll to position [1233, 0]
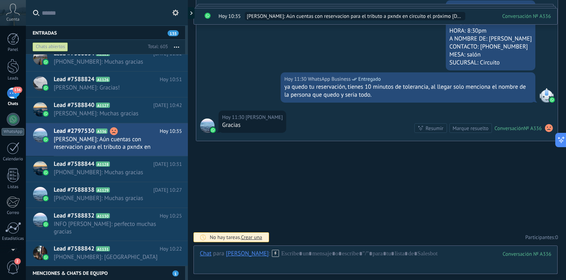
click at [545, 128] on use at bounding box center [549, 128] width 8 height 8
click at [512, 115] on span "Eliminar sentimiento" at bounding box center [507, 113] width 53 height 8
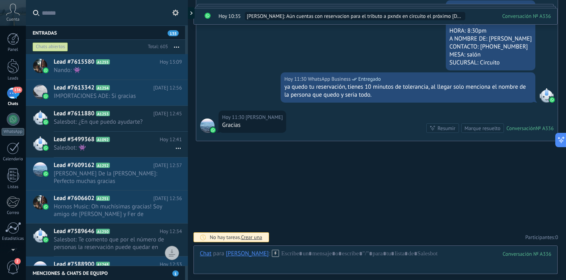
click at [13, 93] on div "136" at bounding box center [13, 94] width 13 height 12
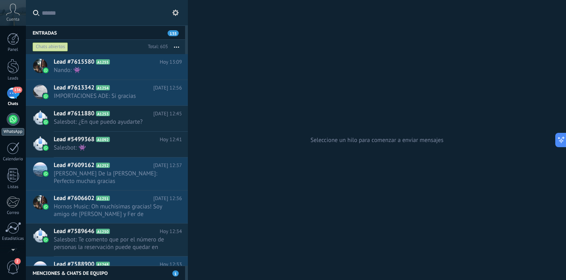
click at [14, 117] on div at bounding box center [13, 119] width 13 height 13
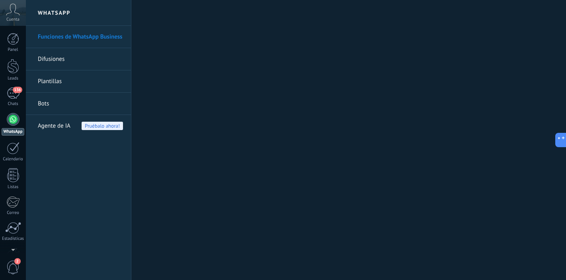
click at [57, 60] on link "Difusiones" at bounding box center [80, 59] width 85 height 22
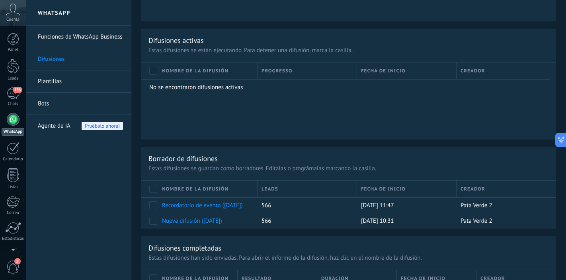
scroll to position [443, 0]
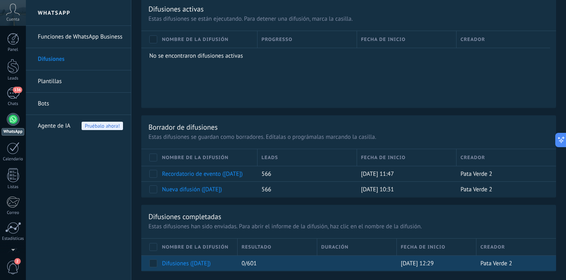
click at [208, 263] on link "Difusiones ([DATE])" at bounding box center [186, 264] width 49 height 8
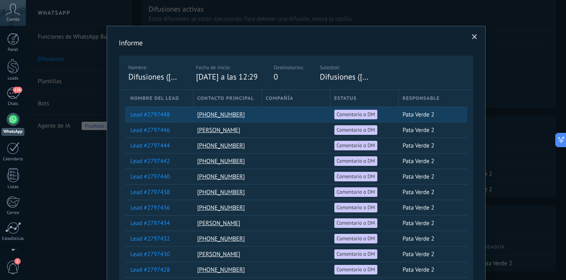
click at [351, 115] on span "Comentario o DM" at bounding box center [356, 114] width 39 height 7
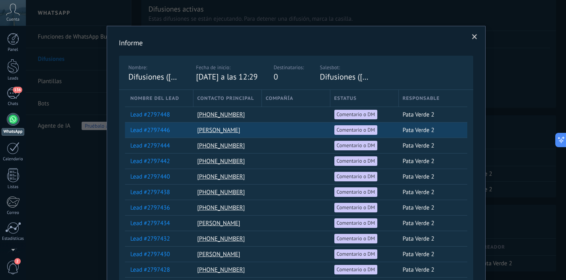
click at [352, 129] on span "Comentario o DM" at bounding box center [356, 129] width 39 height 7
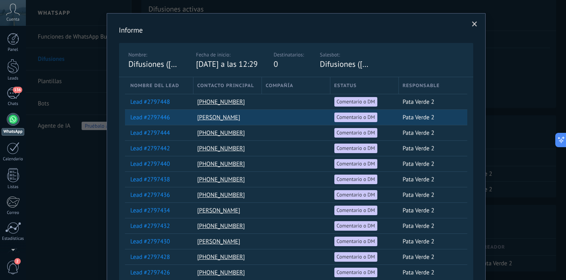
scroll to position [12, 0]
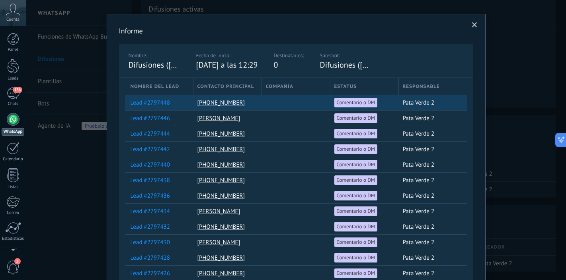
click at [349, 100] on span "Comentario o DM" at bounding box center [356, 102] width 39 height 7
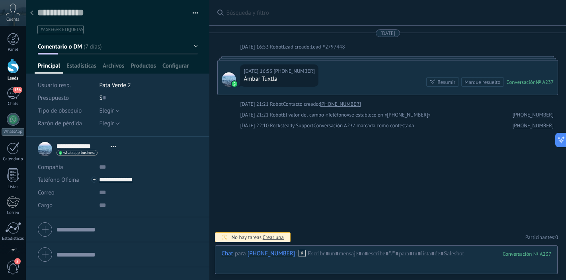
scroll to position [12, 0]
click at [31, 11] on icon at bounding box center [31, 12] width 3 height 5
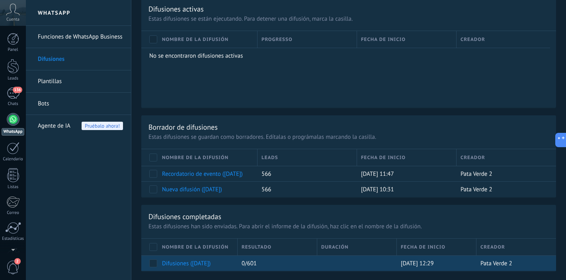
click at [188, 268] on div "Difusiones ([DATE])" at bounding box center [196, 263] width 76 height 15
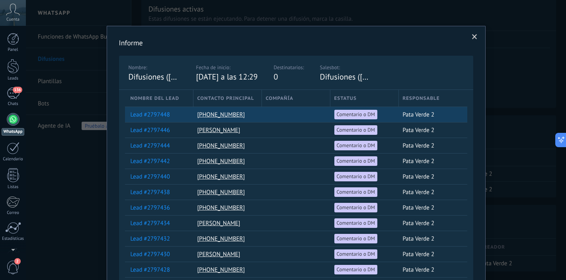
click at [344, 113] on span "Comentario o DM" at bounding box center [356, 114] width 39 height 7
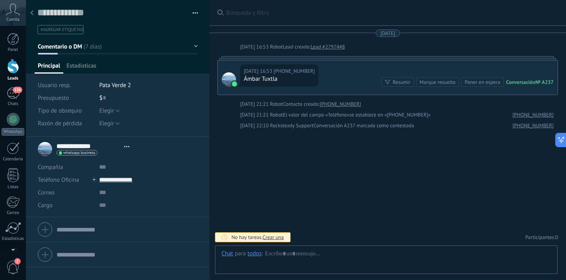
type textarea "**********"
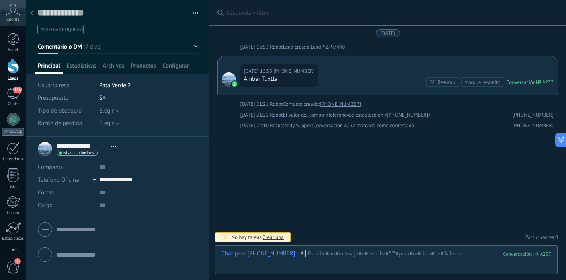
scroll to position [12, 0]
click at [34, 15] on div at bounding box center [31, 14] width 11 height 16
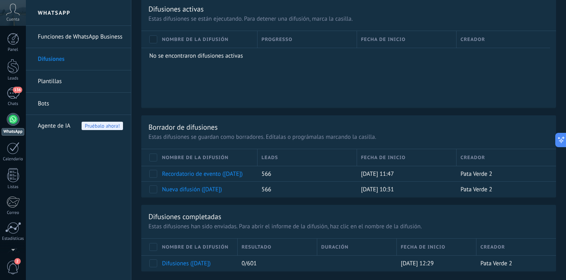
click at [56, 60] on link "Difusiones" at bounding box center [80, 59] width 85 height 22
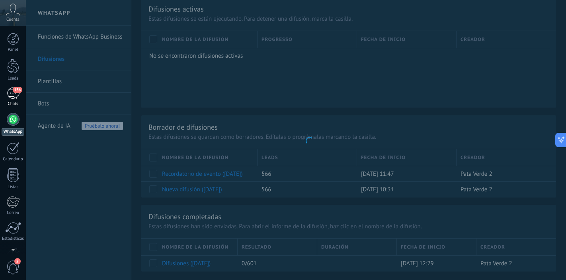
click at [14, 93] on div "136" at bounding box center [13, 94] width 13 height 12
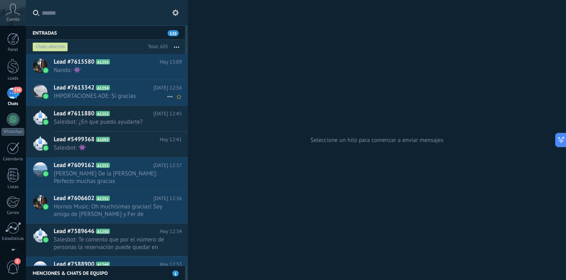
click at [131, 92] on span "IMPORTACIONES ADE: Si gracias" at bounding box center [110, 96] width 113 height 8
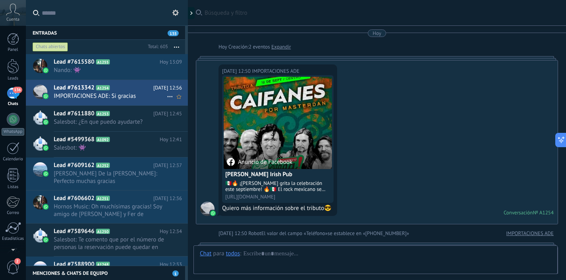
scroll to position [477, 0]
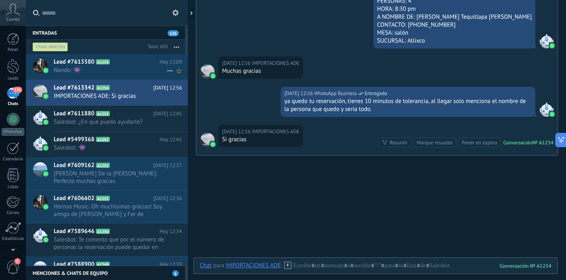
click at [117, 66] on span "Nando: 👾" at bounding box center [110, 70] width 113 height 8
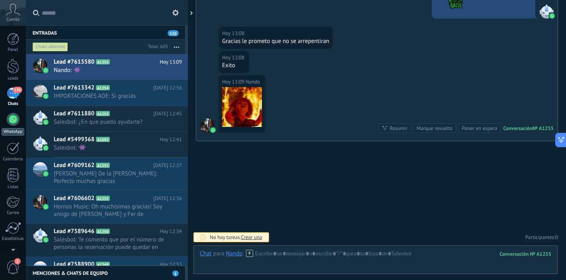
click at [12, 119] on div at bounding box center [13, 119] width 13 height 13
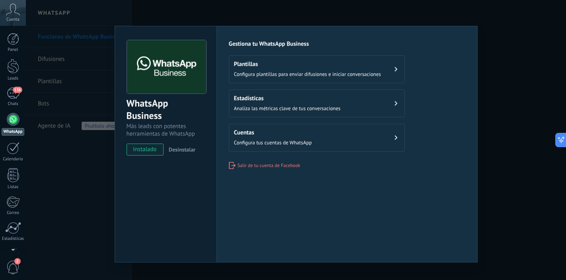
click at [330, 12] on div "WhatsApp Business Más leads con potentes herramientas de WhatsApp instalado Des…" at bounding box center [296, 140] width 540 height 280
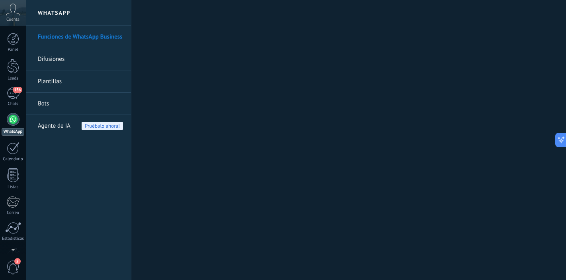
click at [86, 65] on link "Difusiones" at bounding box center [80, 59] width 85 height 22
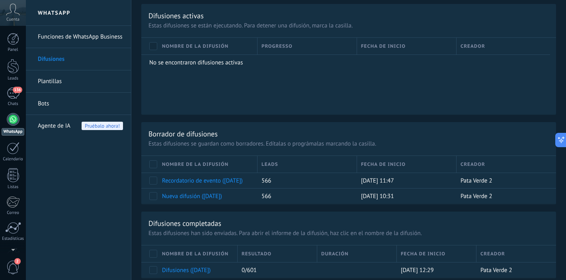
scroll to position [443, 0]
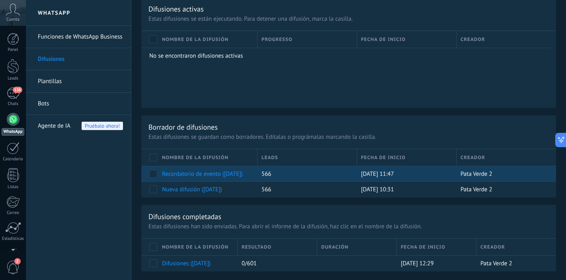
click at [180, 175] on link "Recordatorio de evento ([DATE])" at bounding box center [202, 174] width 81 height 8
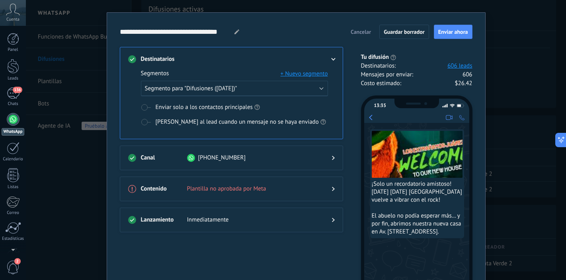
scroll to position [0, 0]
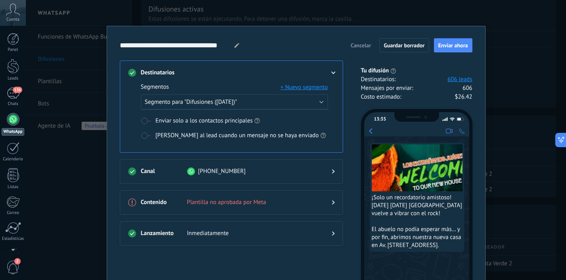
click at [366, 47] on span "Cancelar" at bounding box center [360, 46] width 20 height 6
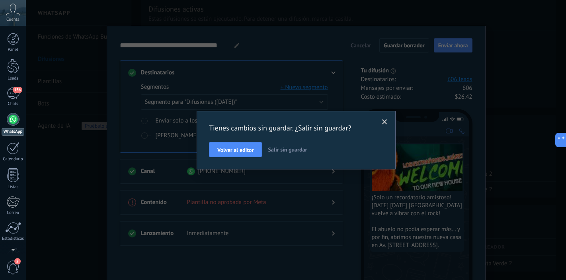
click at [281, 151] on span "Salir sin guardar" at bounding box center [287, 149] width 39 height 7
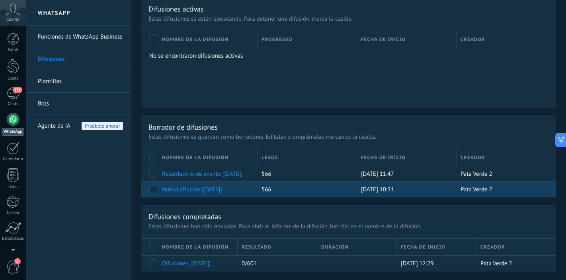
click at [173, 190] on link "Nueva difusión ([DATE])" at bounding box center [192, 190] width 60 height 8
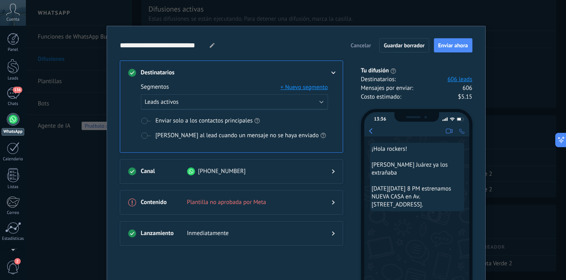
click at [361, 49] on button "Cancelar" at bounding box center [360, 45] width 27 height 12
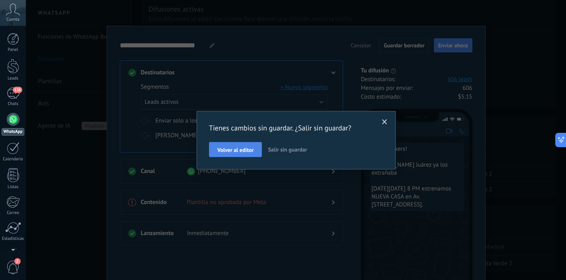
click at [226, 147] on span "Volver al editor" at bounding box center [235, 150] width 36 height 6
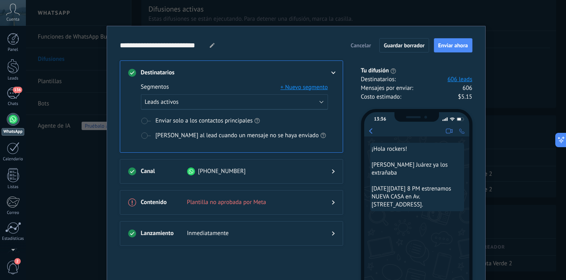
click at [364, 46] on span "Cancelar" at bounding box center [360, 46] width 20 height 6
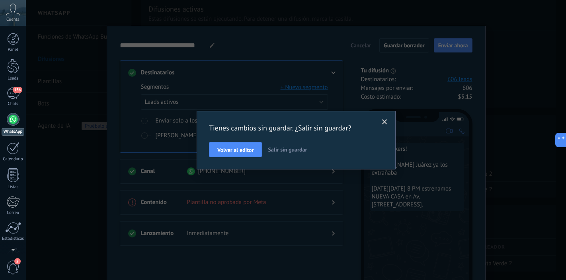
click at [285, 152] on span "Salir sin guardar" at bounding box center [287, 149] width 39 height 7
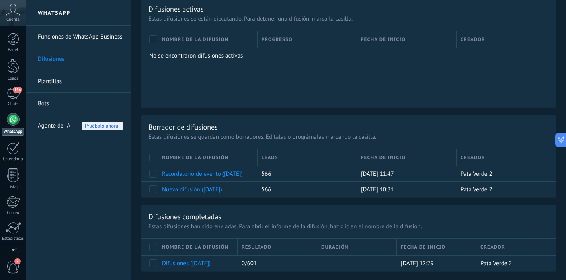
click at [78, 87] on link "Plantillas" at bounding box center [80, 81] width 85 height 22
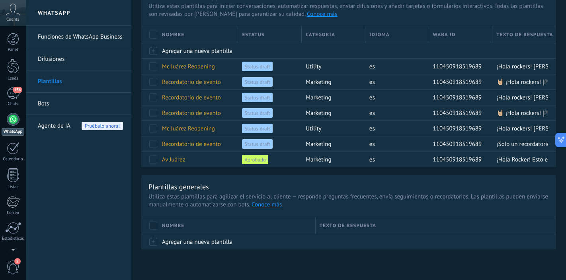
scroll to position [44, 0]
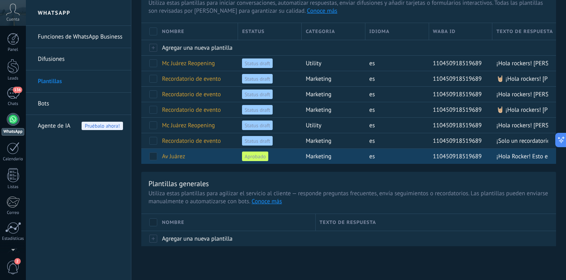
click at [153, 156] on span at bounding box center [153, 156] width 8 height 8
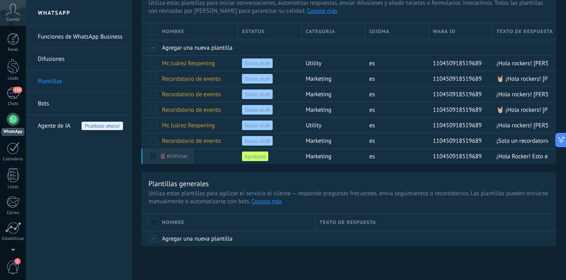
click at [205, 166] on div "Plantillas de WhatsApp Utiliza estas plantillas para iniciar conversaciones, au…" at bounding box center [348, 113] width 414 height 265
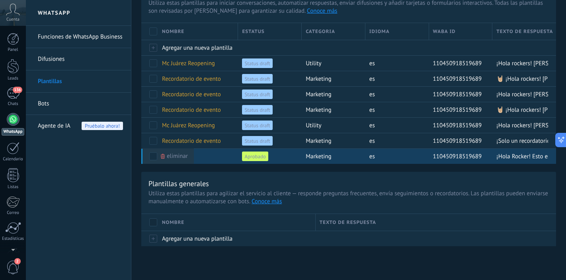
click at [154, 158] on span at bounding box center [153, 156] width 8 height 8
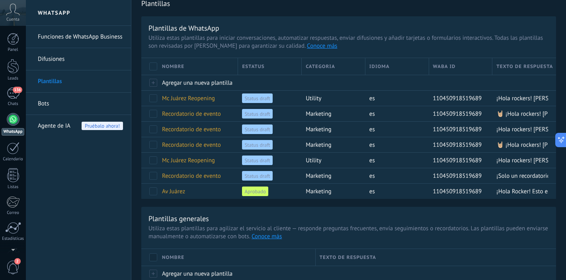
scroll to position [6, 0]
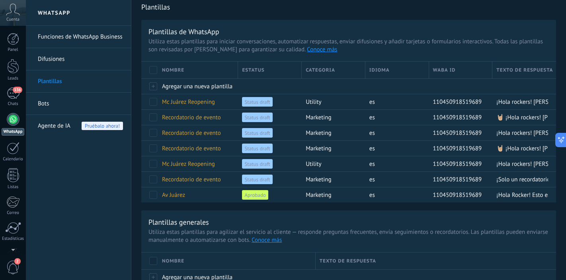
click at [100, 36] on link "Funciones de WhatsApp Business" at bounding box center [80, 37] width 85 height 22
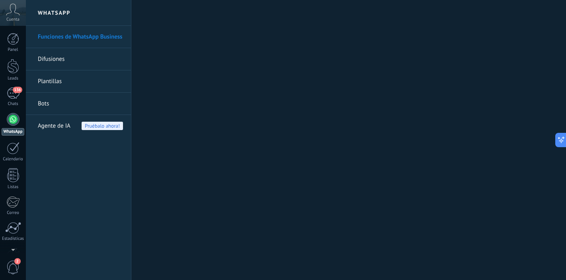
click at [57, 60] on link "Difusiones" at bounding box center [80, 59] width 85 height 22
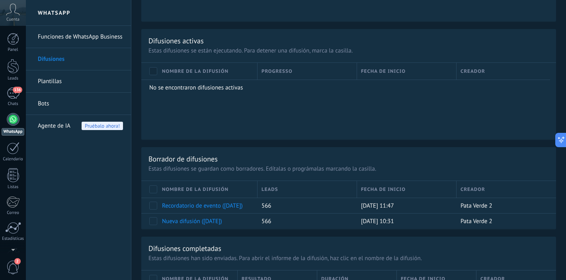
scroll to position [443, 0]
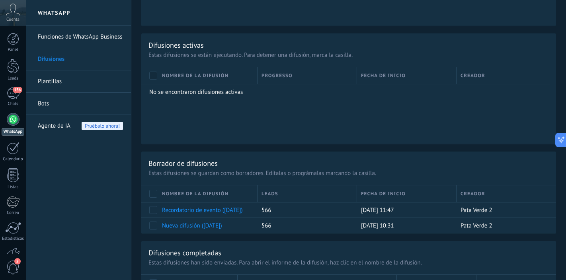
scroll to position [292, 0]
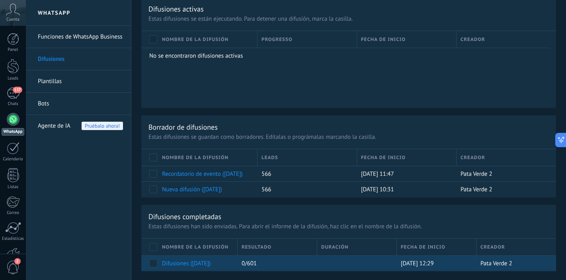
click at [197, 260] on link "Difusiones ([DATE])" at bounding box center [186, 264] width 49 height 8
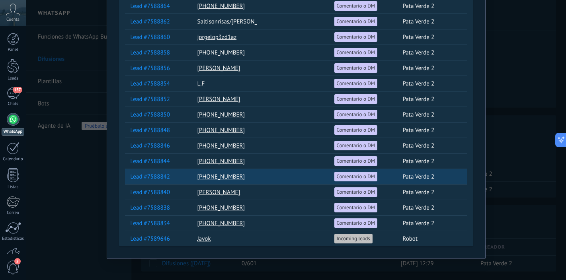
scroll to position [9188, 0]
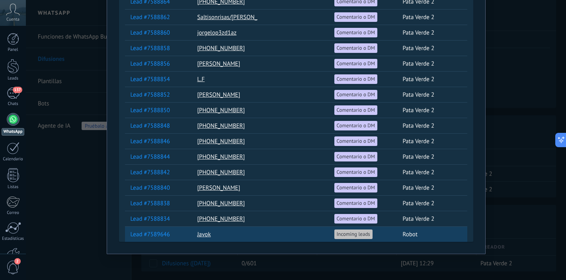
click at [344, 236] on span "Incoming leads" at bounding box center [353, 234] width 33 height 7
click at [201, 234] on link "Javok" at bounding box center [204, 235] width 14 height 8
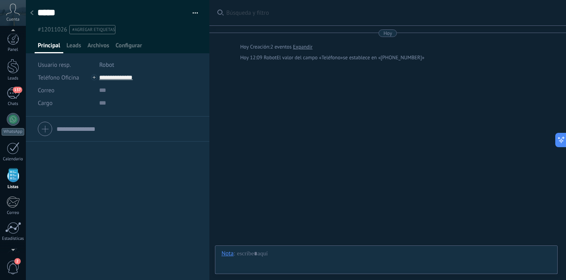
scroll to position [49, 0]
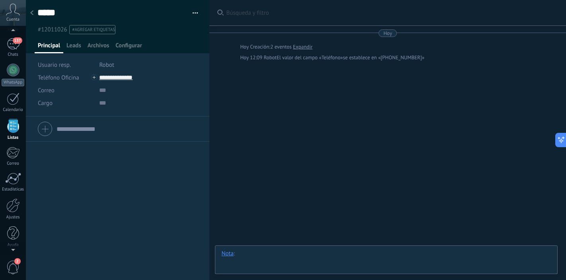
click at [281, 254] on div at bounding box center [386, 262] width 330 height 24
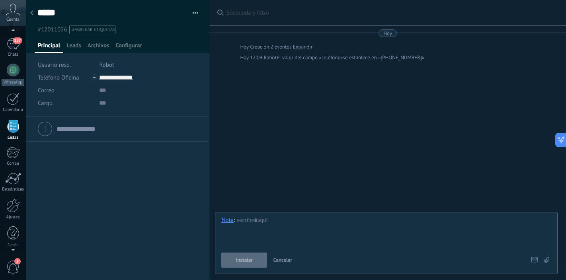
click at [280, 261] on span "Cancelar" at bounding box center [282, 260] width 19 height 7
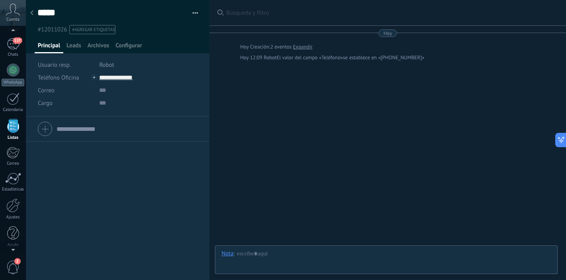
click at [33, 15] on icon at bounding box center [31, 12] width 3 height 5
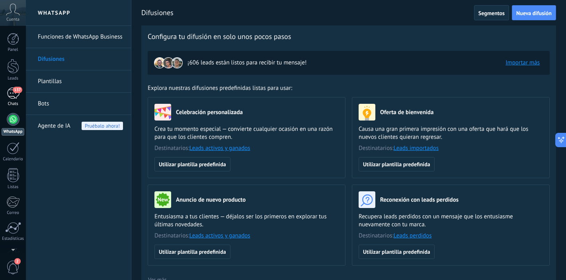
click at [15, 91] on span "137" at bounding box center [17, 90] width 9 height 6
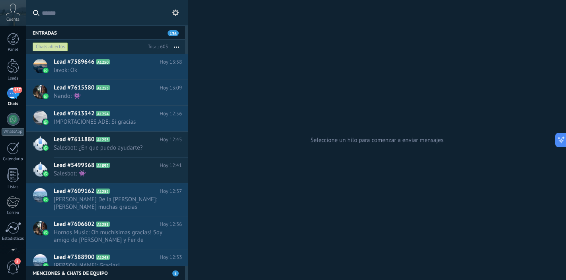
click at [0, 88] on link "137 Chats" at bounding box center [13, 97] width 26 height 19
click at [15, 93] on div "137" at bounding box center [13, 94] width 13 height 12
click at [14, 118] on div at bounding box center [13, 119] width 13 height 13
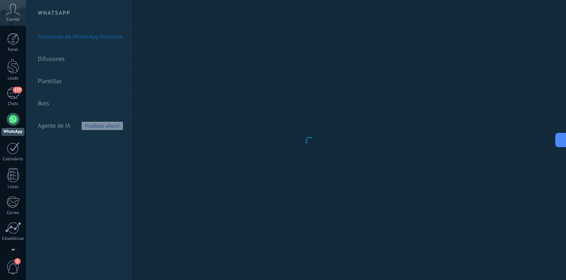
click at [68, 60] on body ".abccls-1,.abccls-2{fill-rule:evenodd}.abccls-2{fill:#fff} .abfcls-1{fill:none}…" at bounding box center [283, 140] width 566 height 280
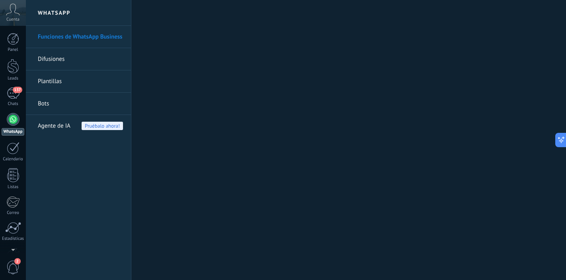
click at [60, 60] on link "Difusiones" at bounding box center [80, 59] width 85 height 22
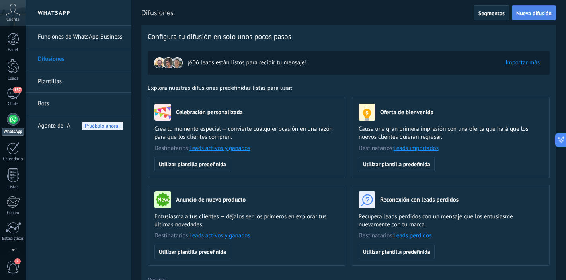
click at [522, 15] on span "Nueva difusión" at bounding box center [533, 13] width 35 height 6
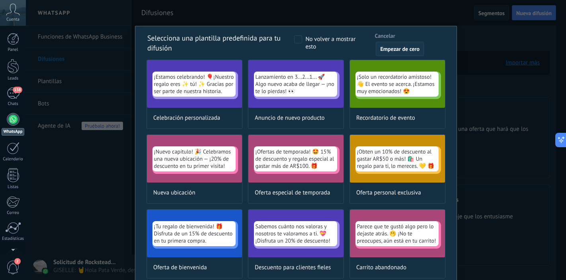
click at [395, 48] on span "Empezar de cero" at bounding box center [399, 49] width 39 height 6
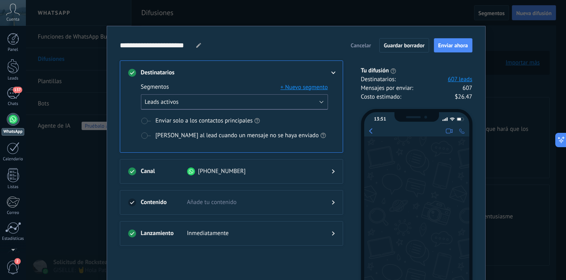
click at [247, 98] on button "Leads activos" at bounding box center [234, 102] width 187 height 16
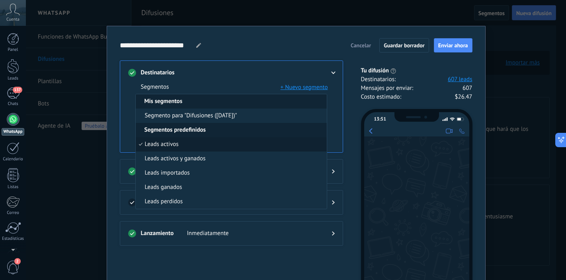
click at [202, 142] on li "Leads activos" at bounding box center [231, 144] width 191 height 14
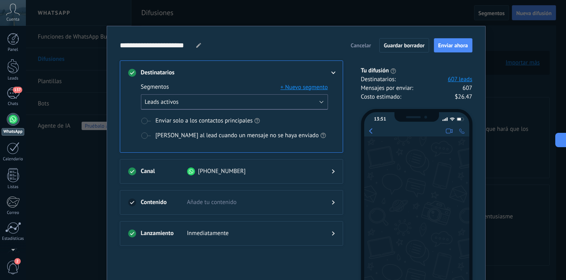
click at [224, 103] on button "Leads activos" at bounding box center [234, 102] width 187 height 16
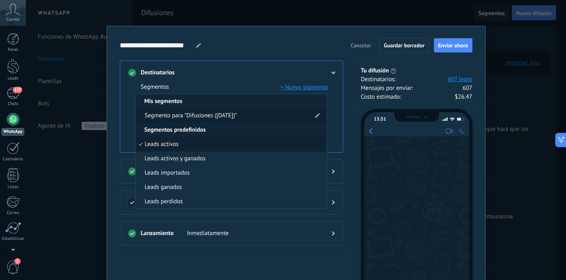
click at [218, 114] on span "Segmento para "Difusiones ([DATE])"" at bounding box center [191, 116] width 92 height 8
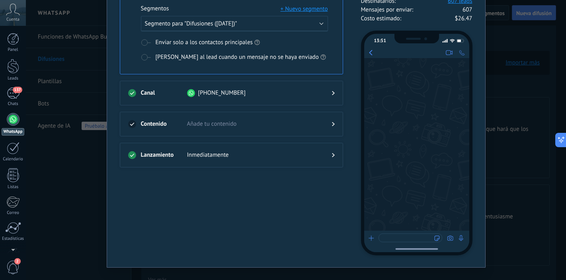
scroll to position [88, 0]
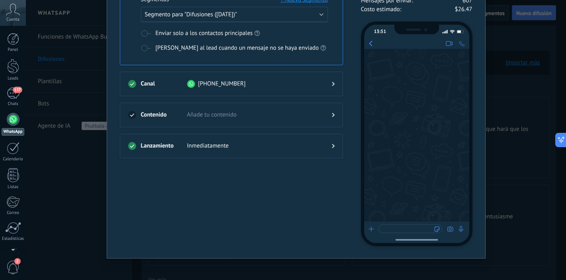
click at [241, 112] on span "Añade tu contenido" at bounding box center [253, 115] width 132 height 8
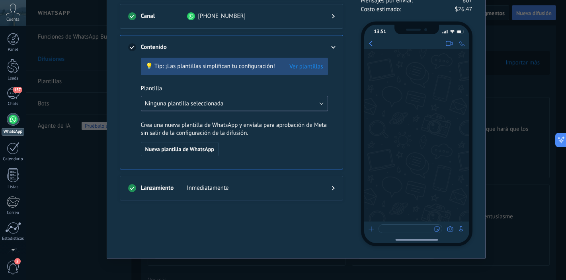
click at [255, 105] on button "Ninguna plantilla seleccionada" at bounding box center [234, 104] width 187 height 16
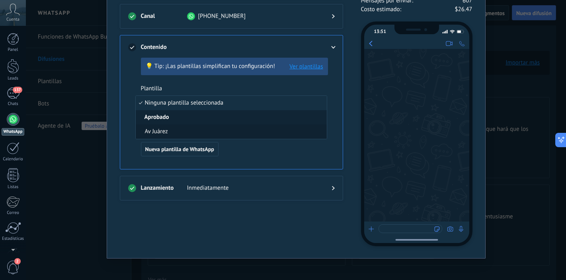
click at [216, 130] on li "Av Juárez" at bounding box center [231, 132] width 191 height 14
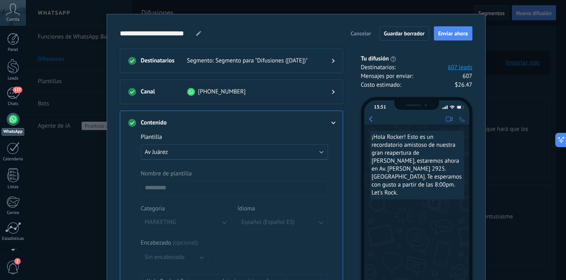
scroll to position [0, 0]
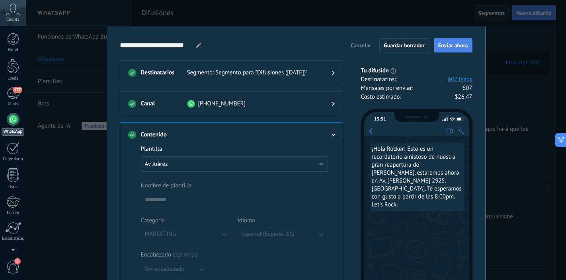
click at [451, 43] on span "Enviar ahora" at bounding box center [453, 46] width 30 height 6
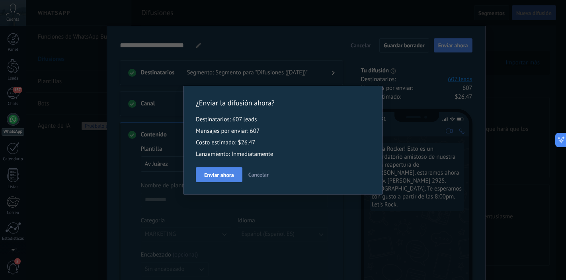
click at [218, 175] on span "Enviar ahora" at bounding box center [219, 175] width 30 height 6
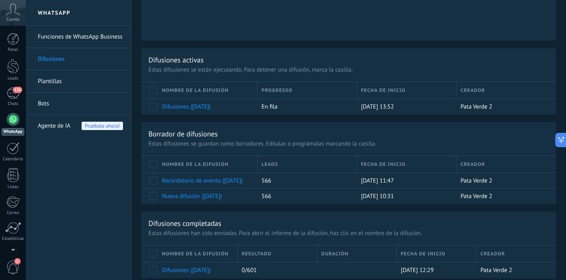
scroll to position [399, 0]
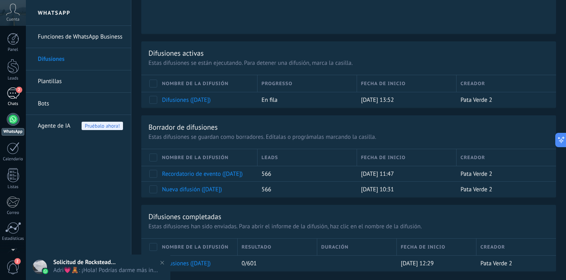
click at [13, 91] on div "2" at bounding box center [13, 94] width 13 height 12
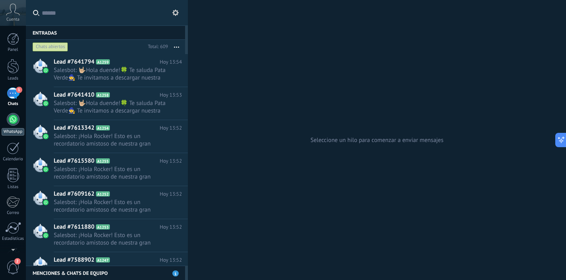
click at [13, 121] on div at bounding box center [13, 119] width 13 height 13
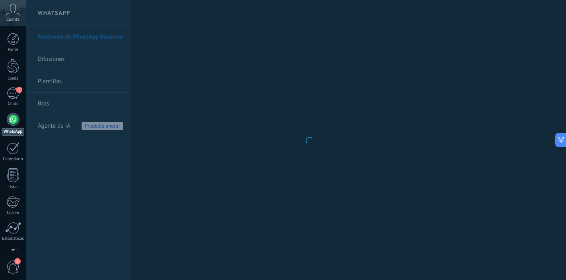
click at [84, 57] on body ".abccls-1,.abccls-2{fill-rule:evenodd}.abccls-2{fill:#fff} .abfcls-1{fill:none}…" at bounding box center [283, 140] width 566 height 280
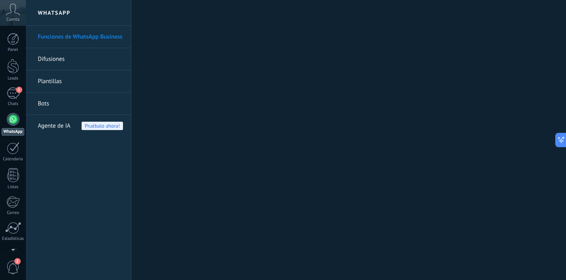
click at [59, 61] on link "Difusiones" at bounding box center [80, 59] width 85 height 22
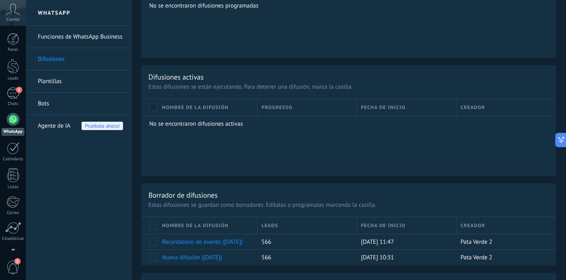
scroll to position [459, 0]
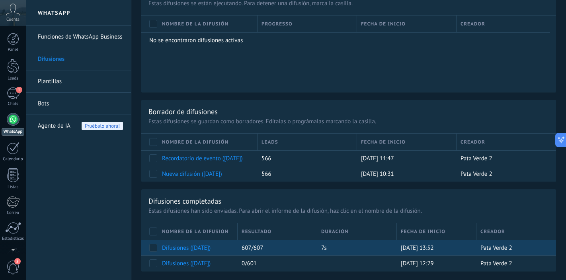
click at [207, 248] on link "Difusiones ([DATE])" at bounding box center [186, 248] width 49 height 8
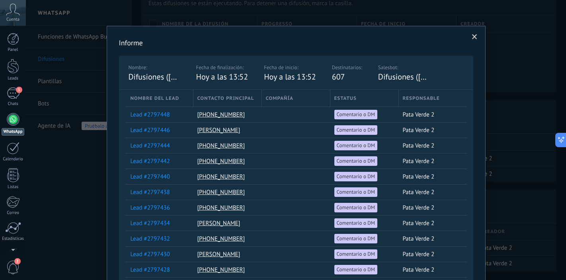
click at [472, 37] on span at bounding box center [474, 37] width 5 height 6
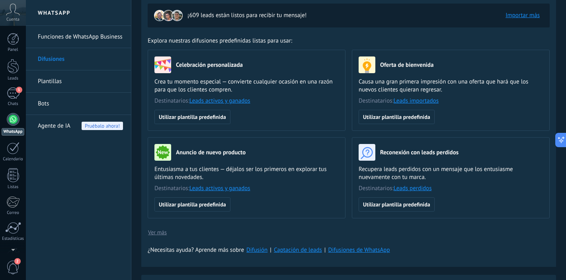
scroll to position [0, 0]
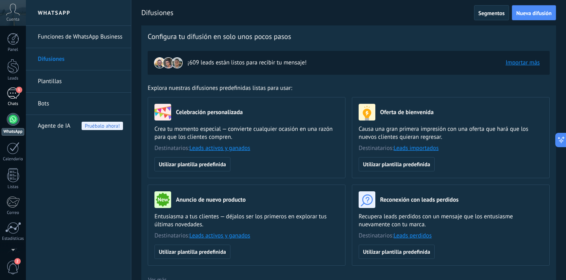
click at [13, 94] on div "1" at bounding box center [13, 94] width 13 height 12
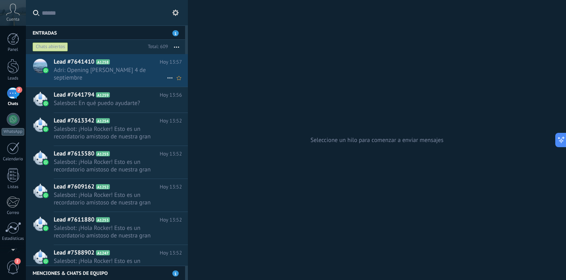
click at [126, 67] on span "Adri: Opening [PERSON_NAME] 4 de septiembre" at bounding box center [110, 73] width 113 height 15
